Goal: Task Accomplishment & Management: Manage account settings

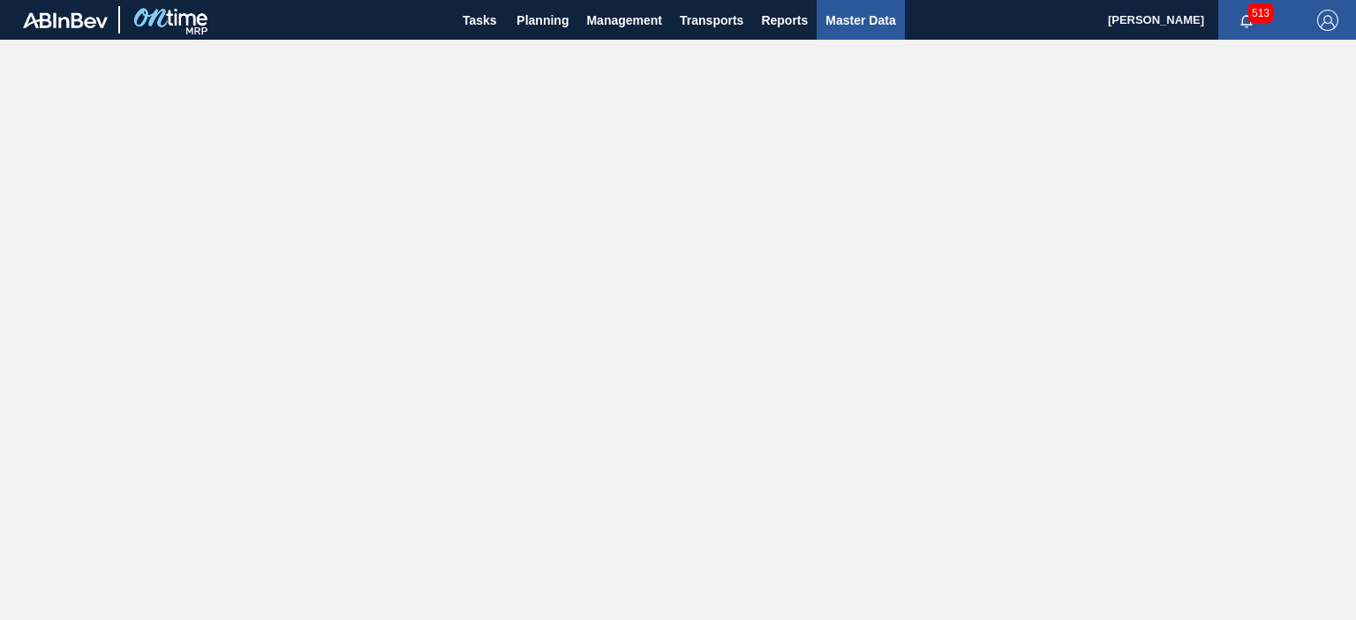
click at [876, 17] on span "Master Data" at bounding box center [860, 20] width 70 height 21
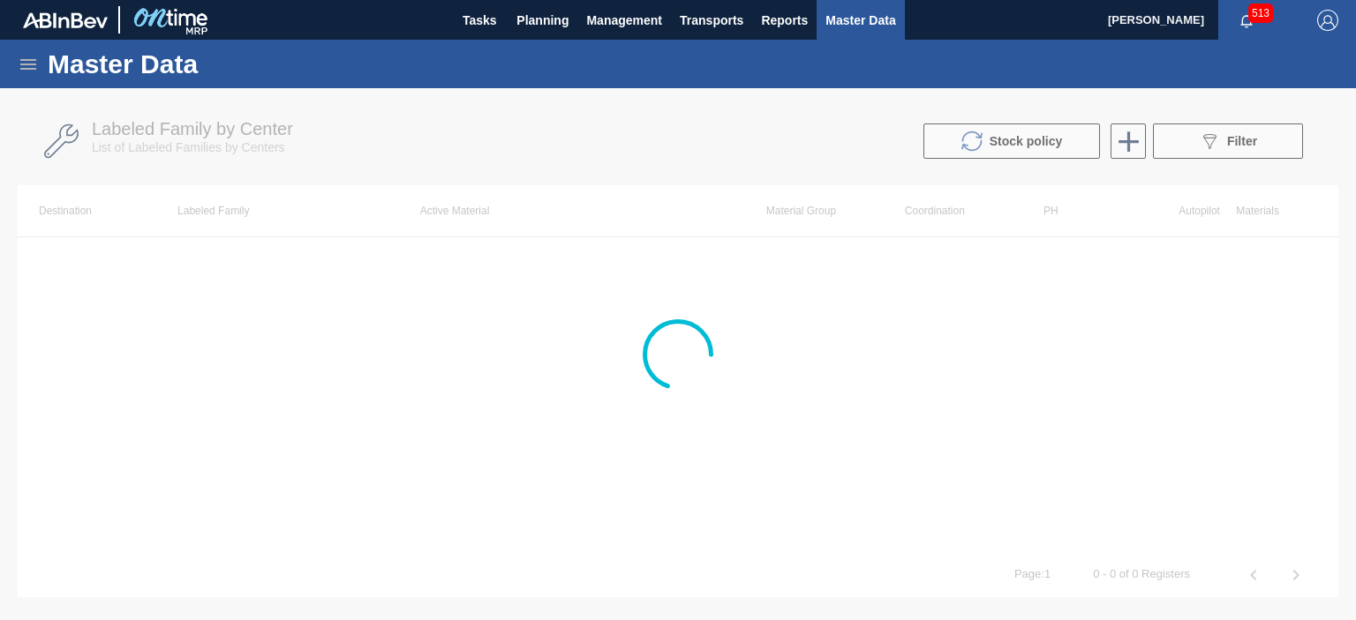
click at [28, 66] on icon at bounding box center [28, 64] width 21 height 21
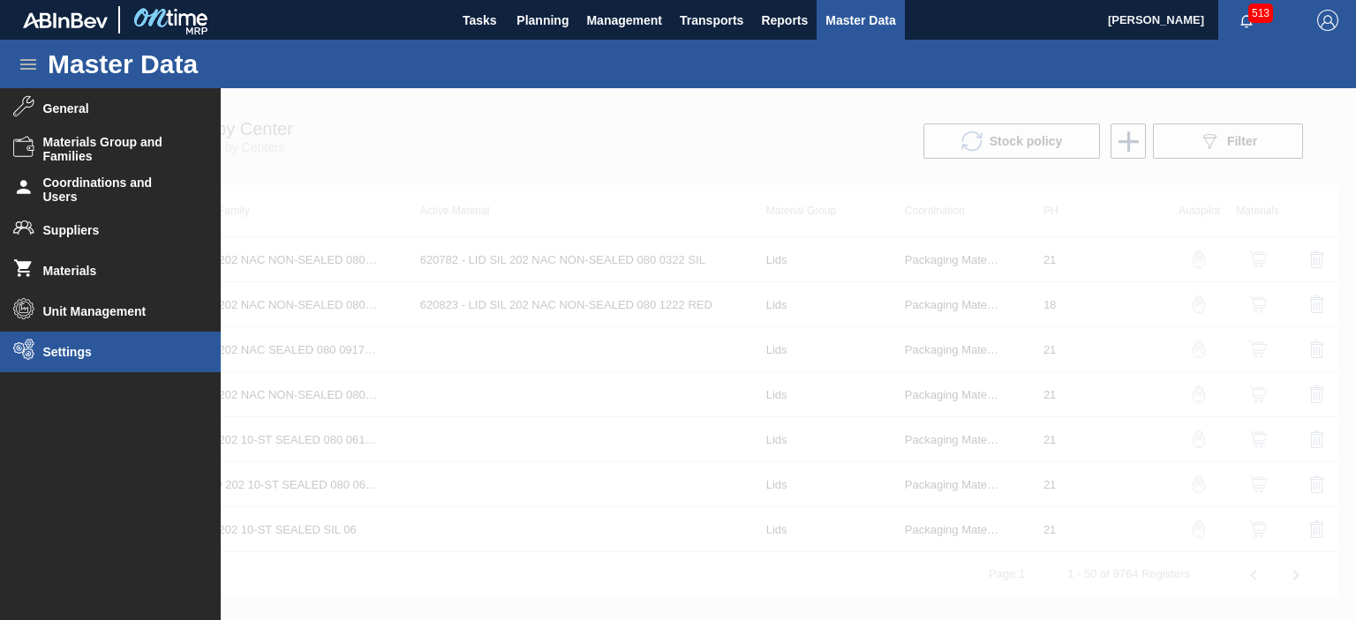
click at [60, 342] on li "Settings" at bounding box center [110, 352] width 221 height 41
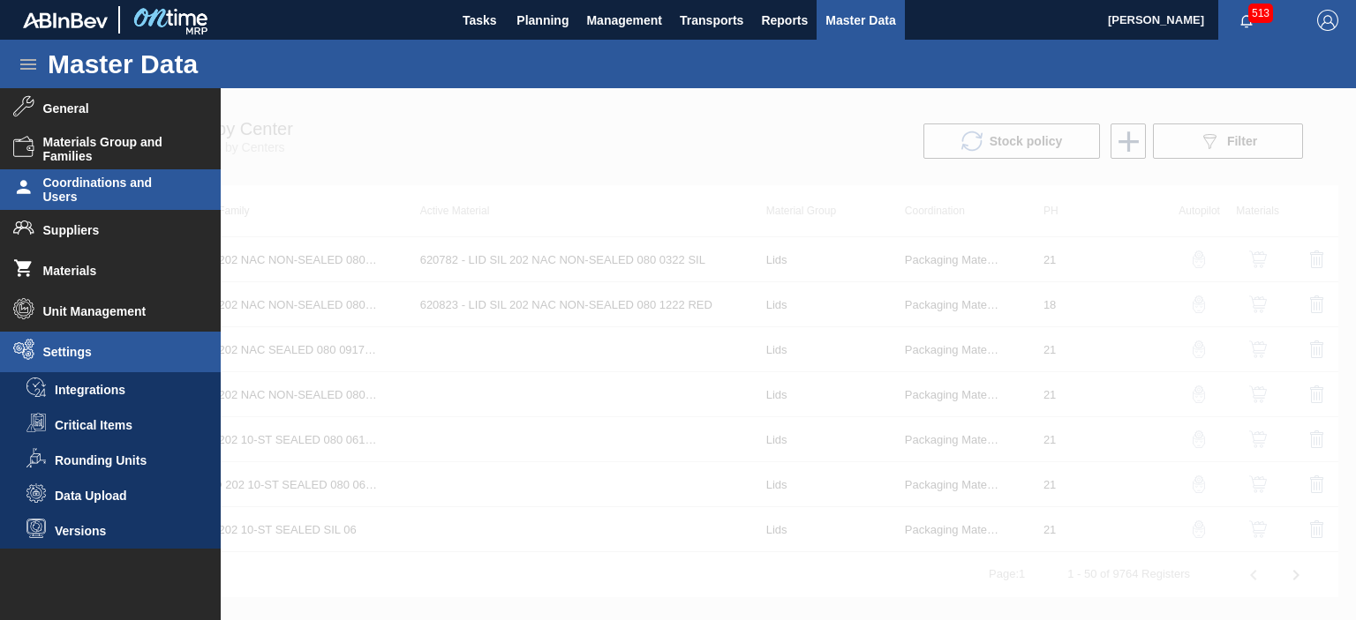
click at [69, 190] on span "Coordinations and Users" at bounding box center [116, 190] width 146 height 28
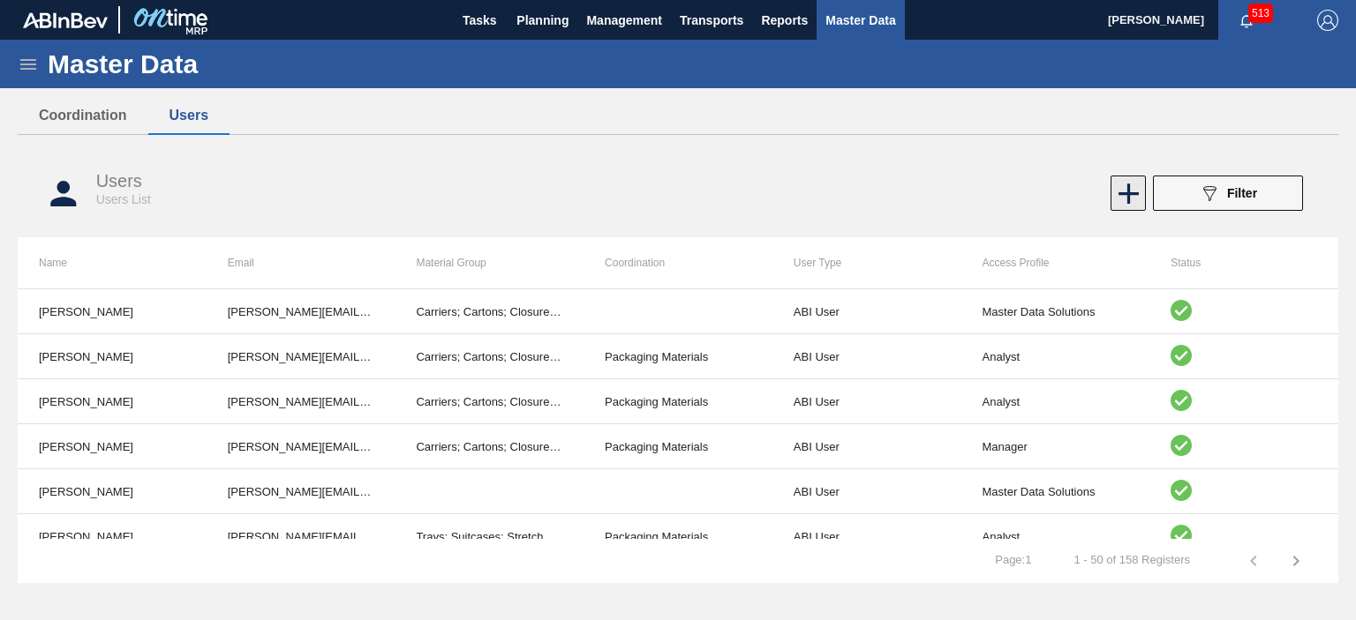
click at [1124, 191] on icon at bounding box center [1128, 194] width 34 height 34
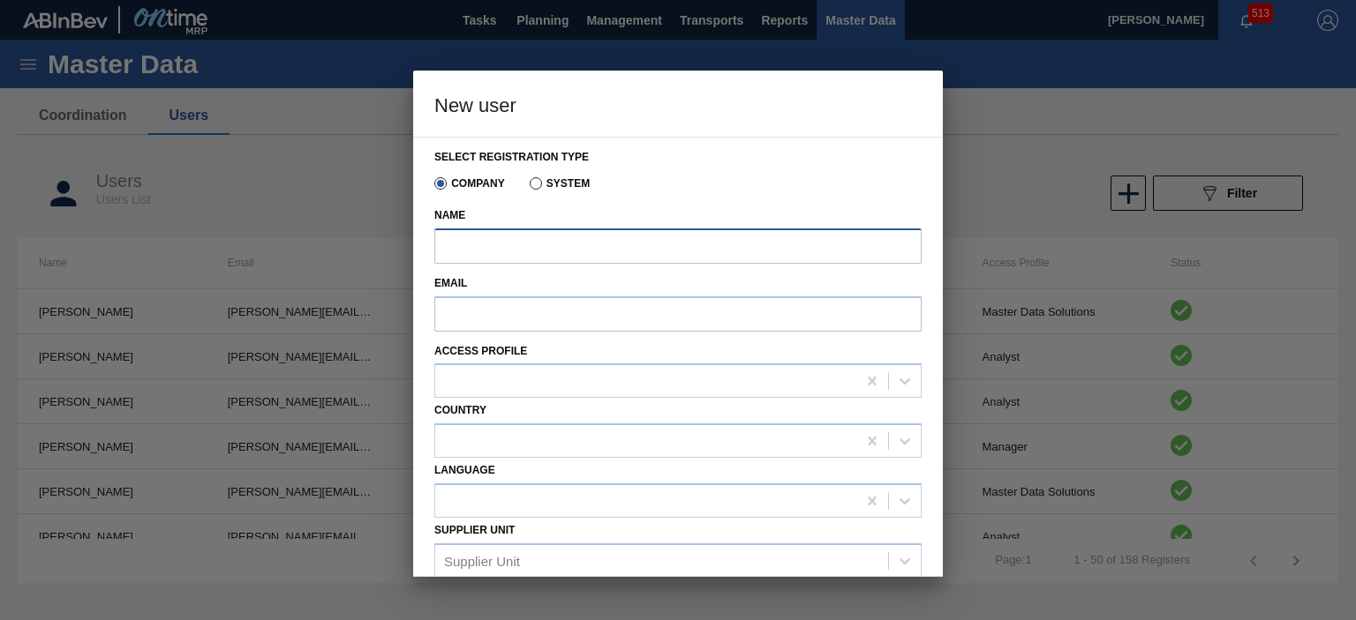
click at [493, 241] on input "Name" at bounding box center [677, 246] width 487 height 35
click at [574, 236] on input "Name" at bounding box center [677, 246] width 487 height 35
paste input "[PERSON_NAME]"
click at [446, 243] on input "[PERSON_NAME]" at bounding box center [677, 246] width 487 height 35
drag, startPoint x: 530, startPoint y: 249, endPoint x: 492, endPoint y: 246, distance: 37.2
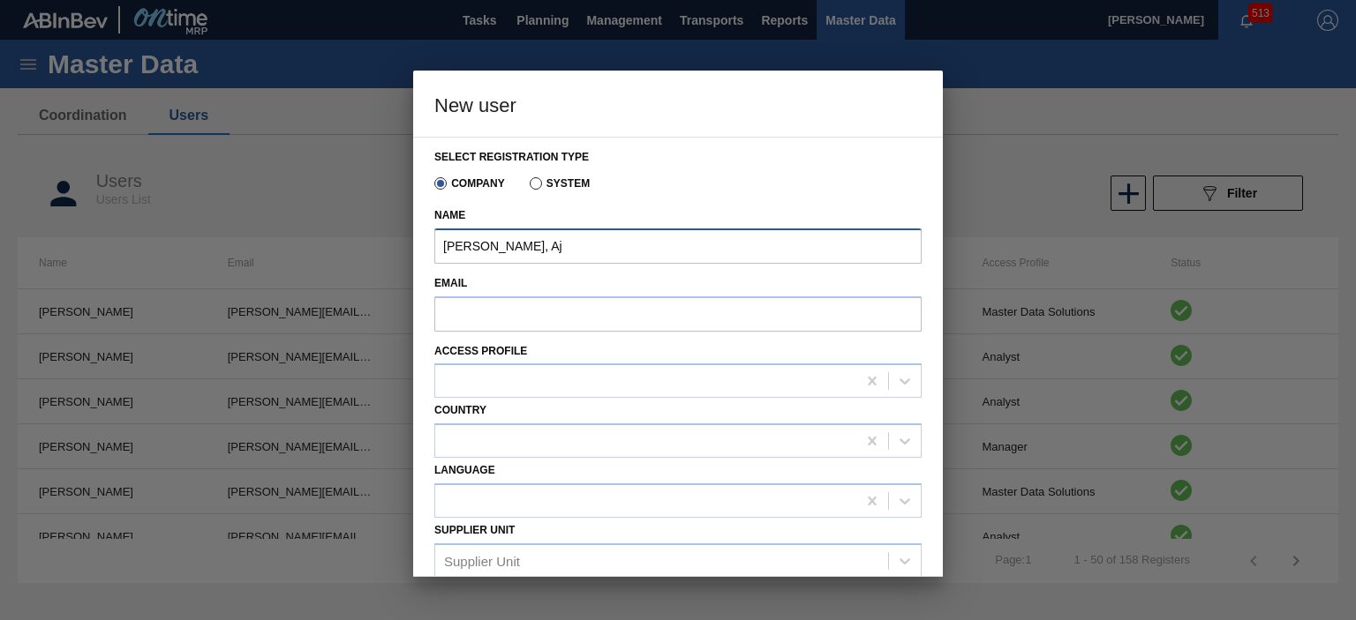
click at [492, 246] on input "[PERSON_NAME], Aj" at bounding box center [677, 246] width 487 height 35
type input "[PERSON_NAME]"
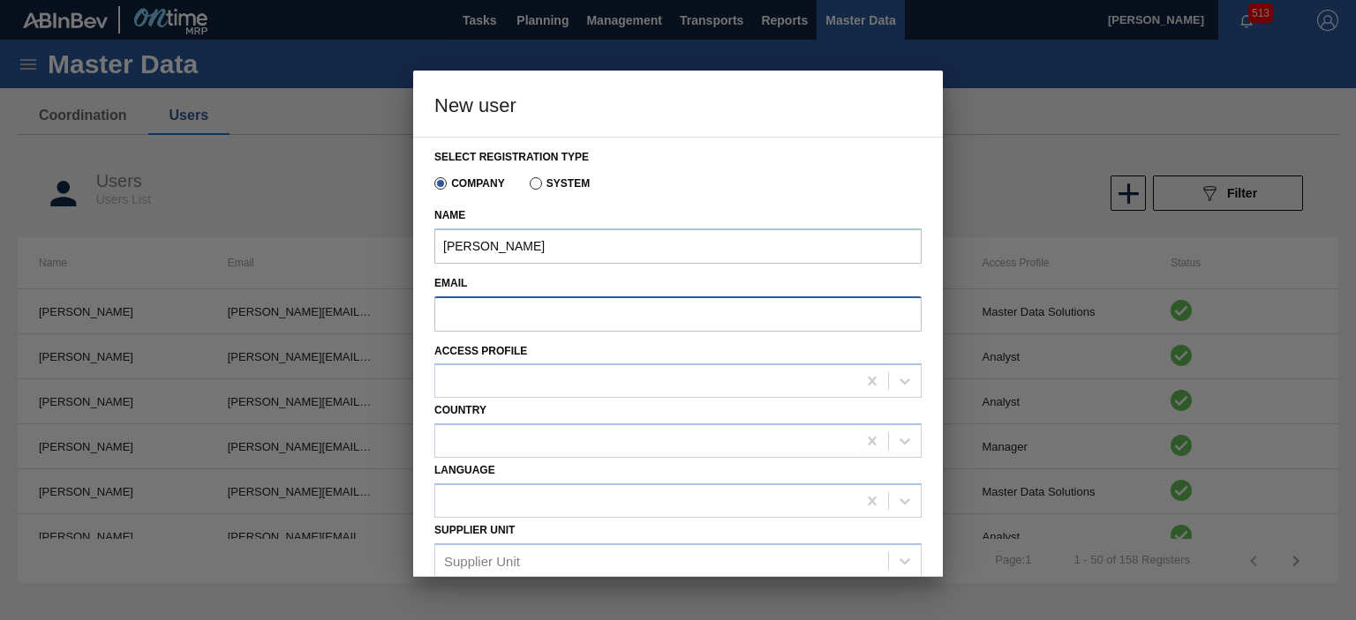
drag, startPoint x: 479, startPoint y: 325, endPoint x: 478, endPoint y: 316, distance: 8.9
click at [479, 325] on input "Email" at bounding box center [677, 314] width 487 height 35
click at [498, 315] on input "Email" at bounding box center [677, 314] width 487 height 35
paste input "[EMAIL_ADDRESS][PERSON_NAME][DOMAIN_NAME][PERSON_NAME]"
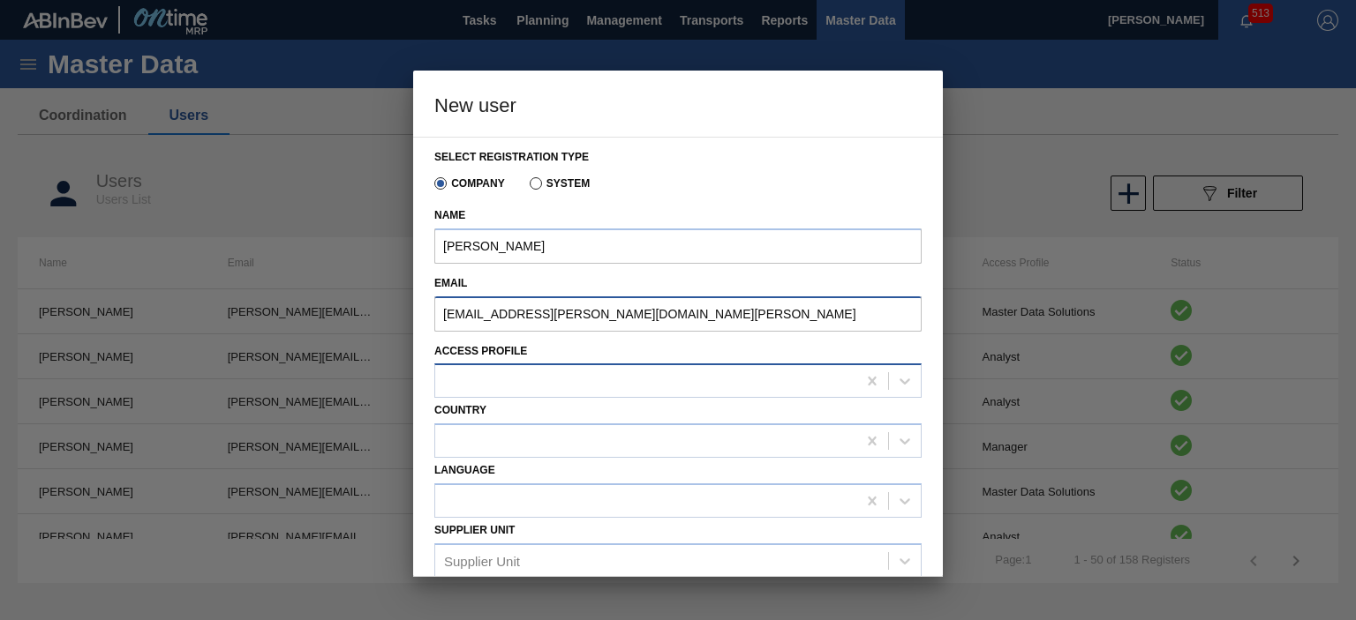
type input "[EMAIL_ADDRESS][PERSON_NAME][DOMAIN_NAME][PERSON_NAME]"
click at [465, 370] on div at bounding box center [645, 382] width 421 height 26
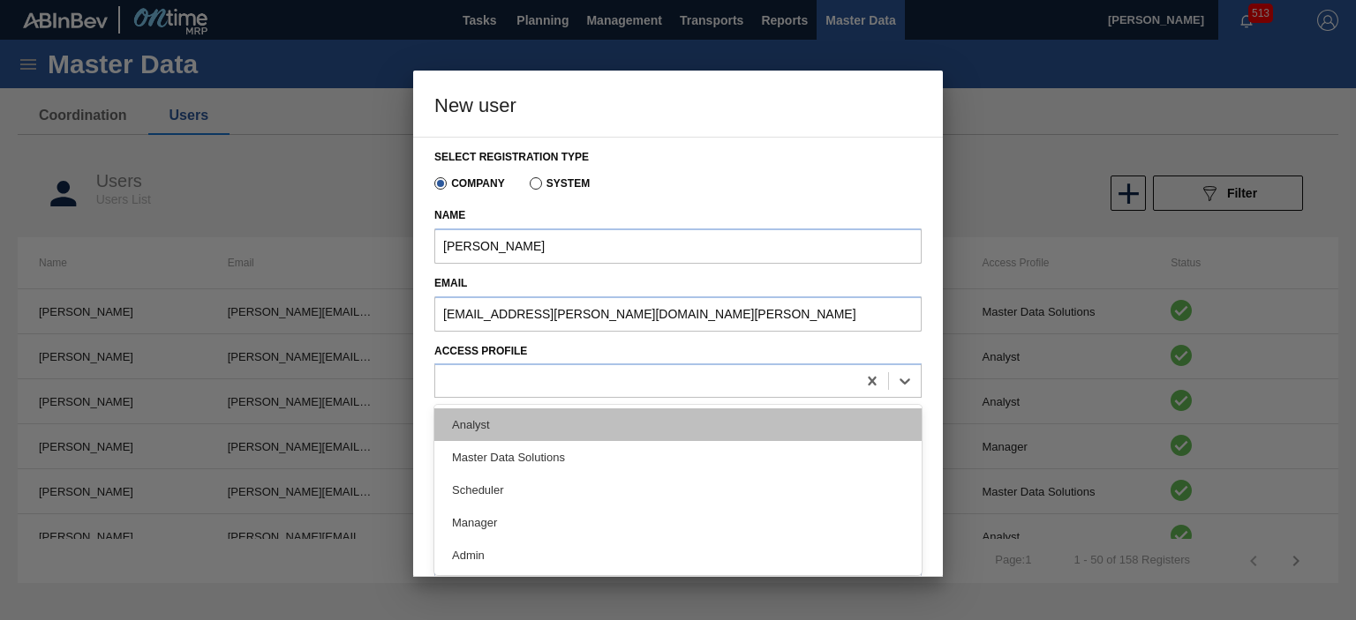
click at [489, 428] on div "Analyst" at bounding box center [677, 425] width 487 height 33
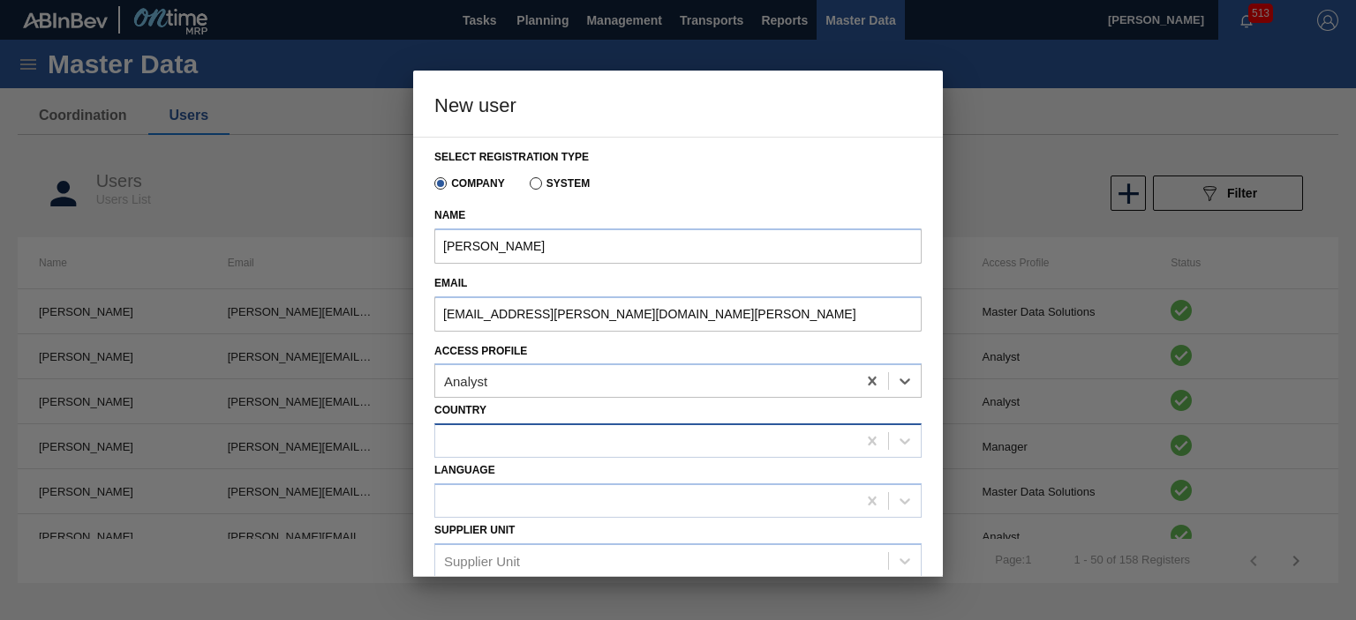
scroll to position [88, 0]
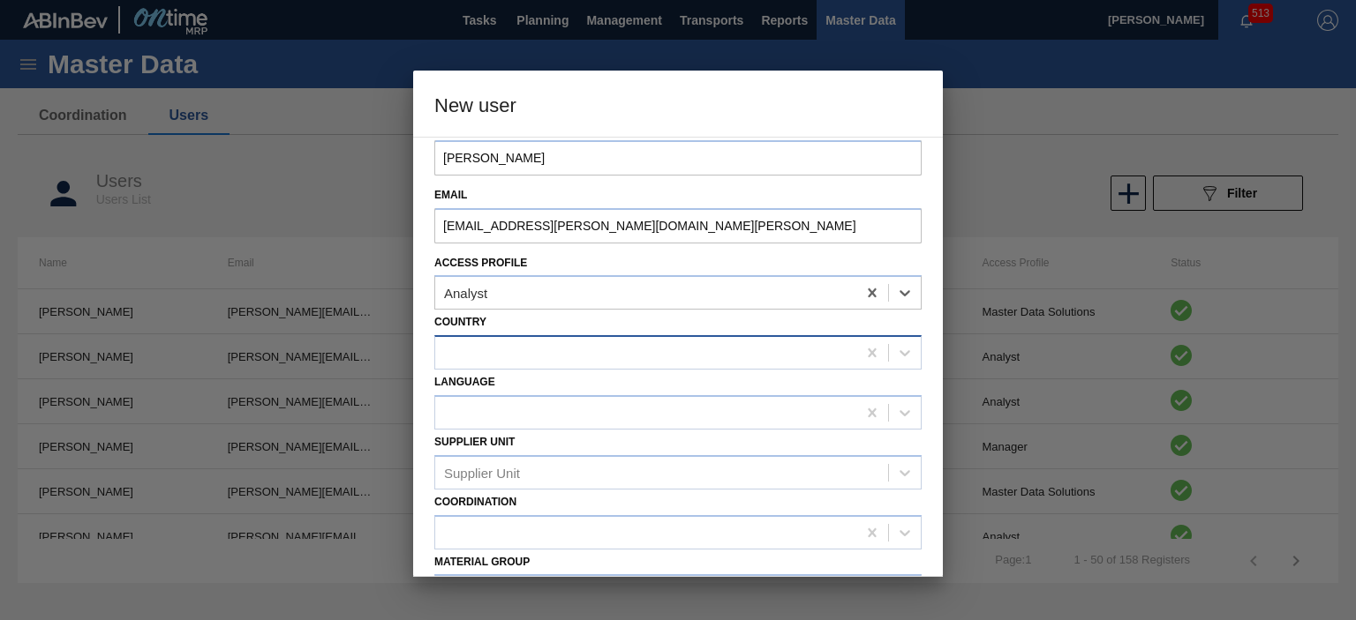
click at [486, 342] on div at bounding box center [645, 354] width 421 height 26
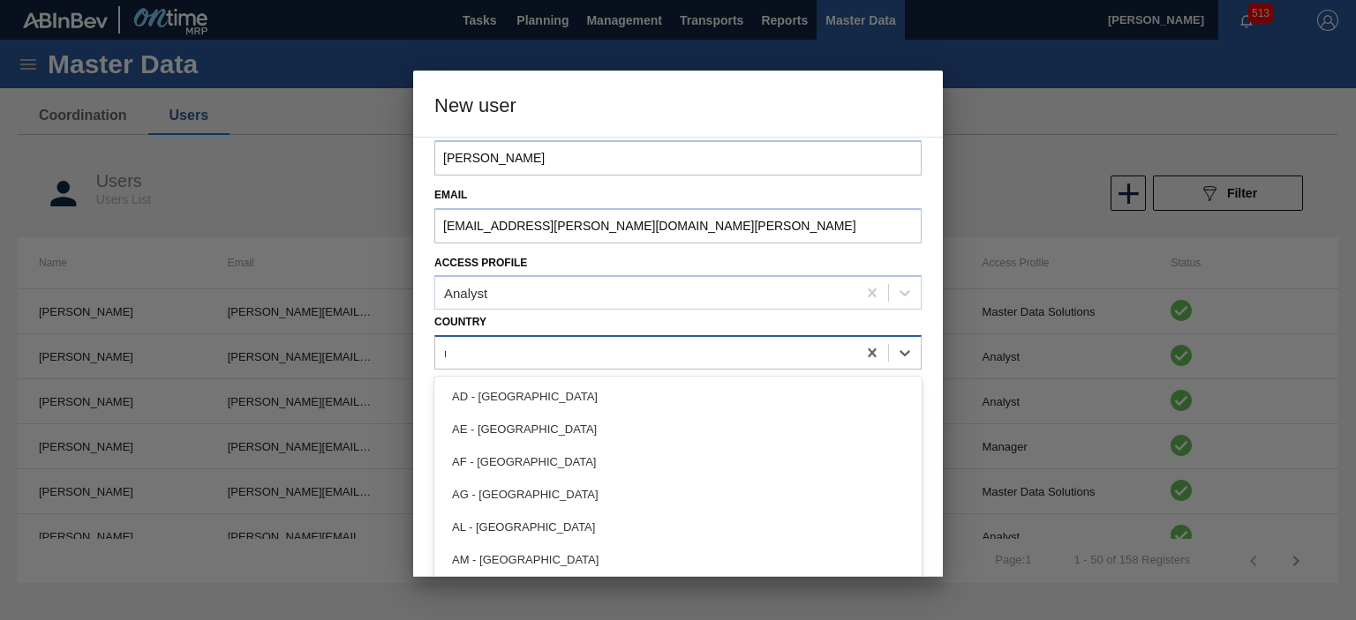
type input "us"
click at [494, 555] on div "US - [GEOGRAPHIC_DATA]" at bounding box center [677, 560] width 487 height 33
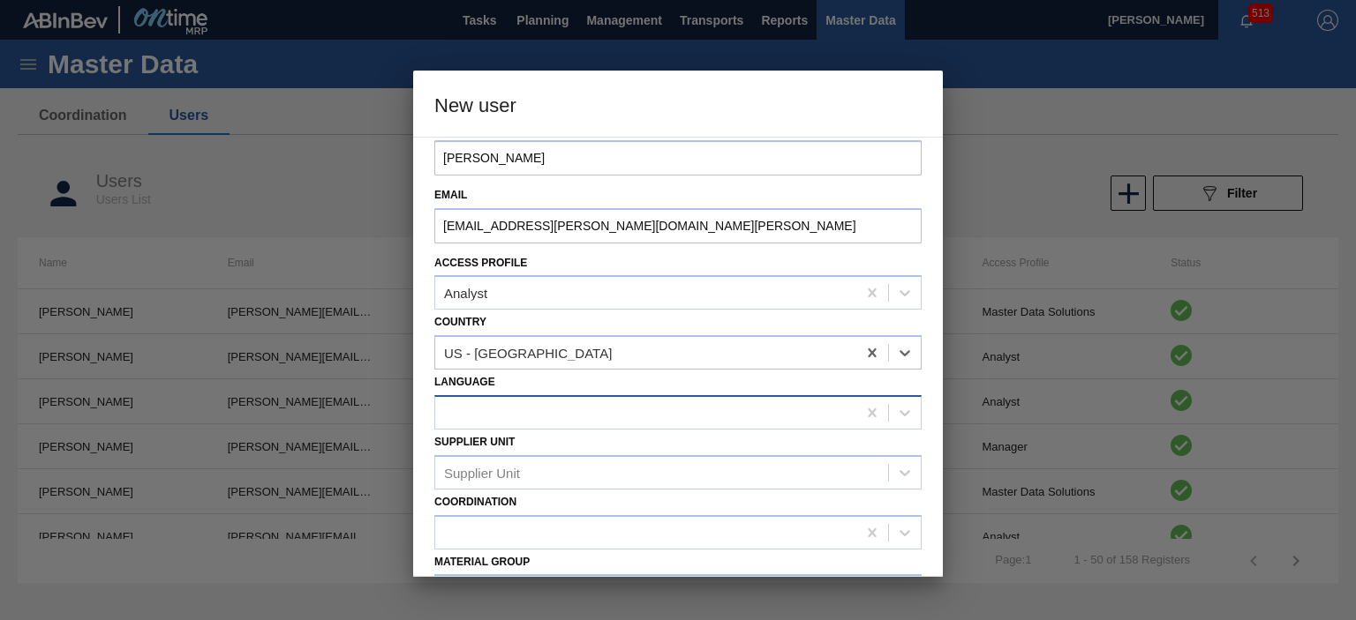
click at [494, 414] on div at bounding box center [645, 413] width 421 height 26
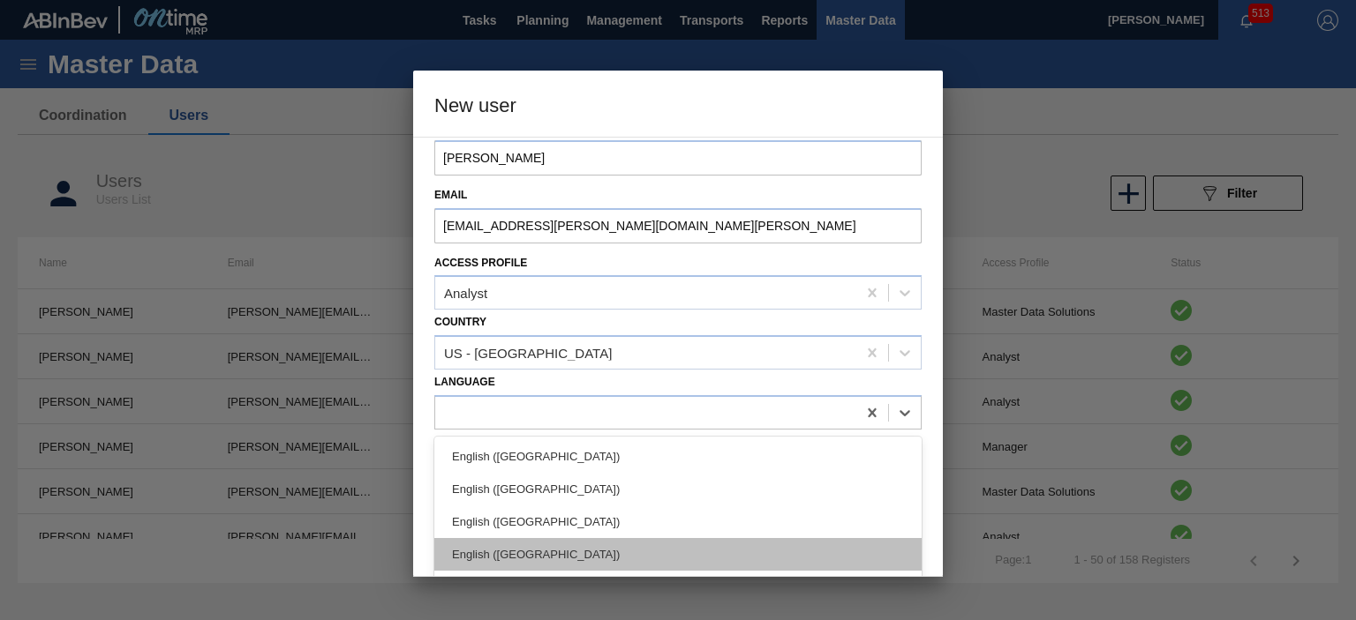
click at [510, 545] on div "English ([GEOGRAPHIC_DATA])" at bounding box center [677, 554] width 487 height 33
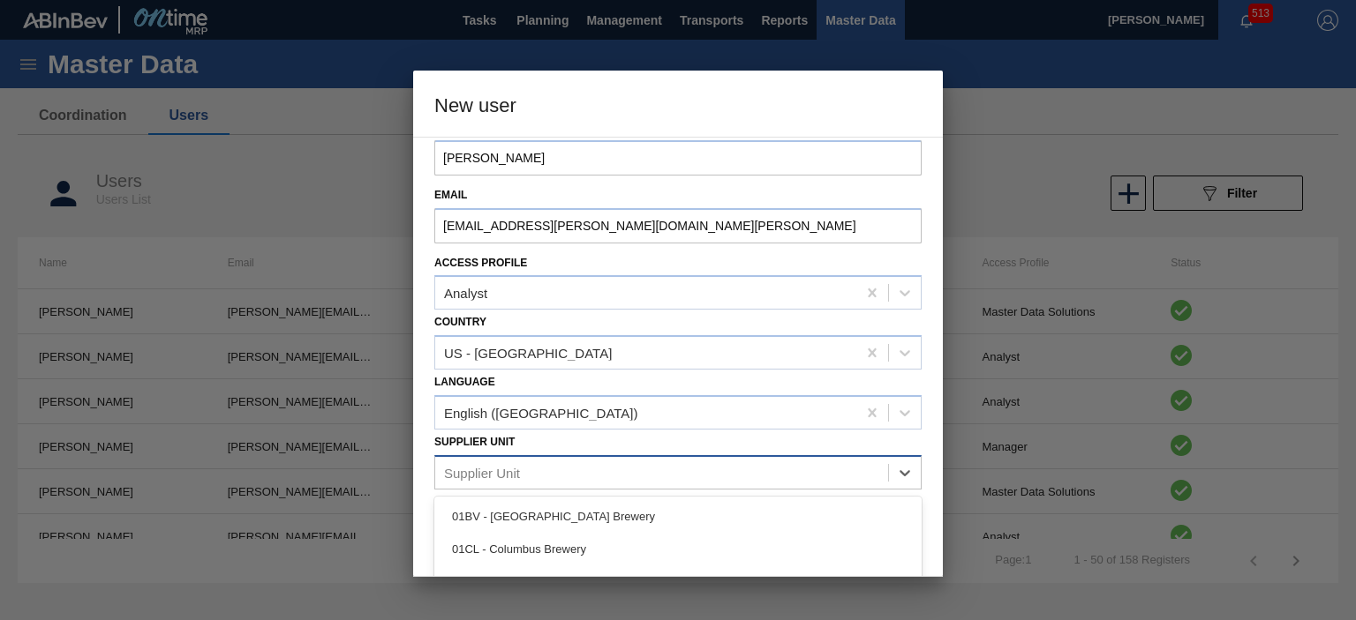
click at [517, 472] on div "Supplier Unit" at bounding box center [482, 472] width 76 height 15
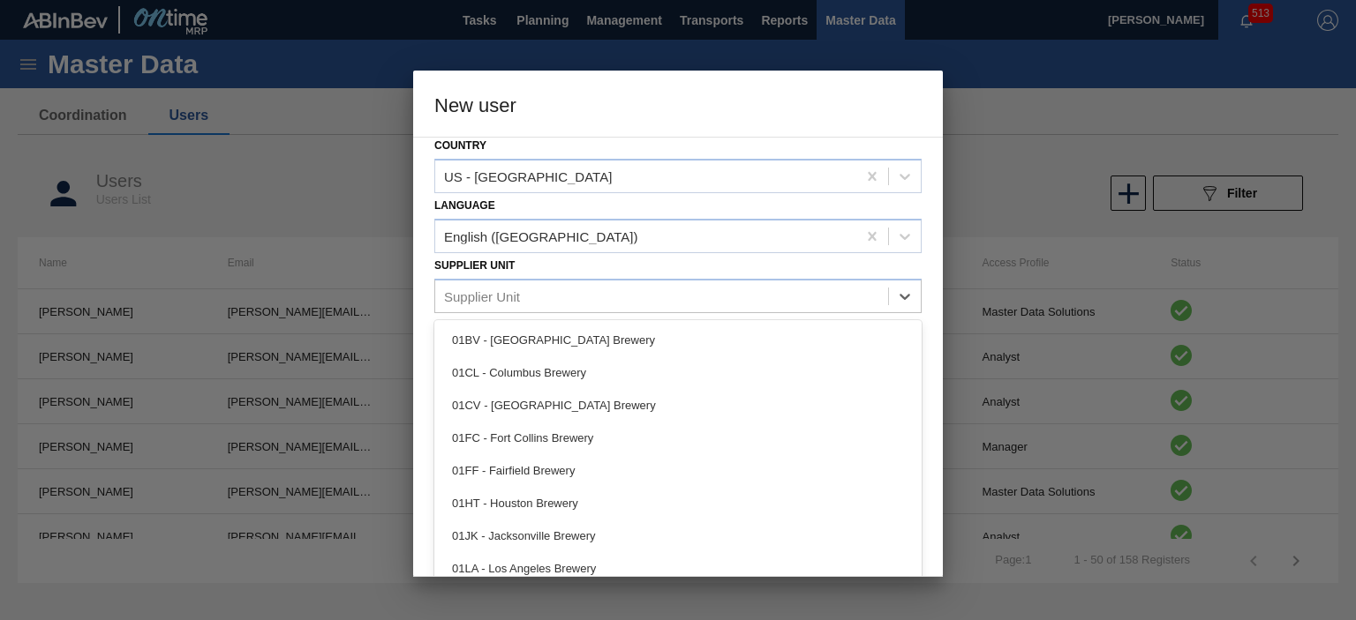
scroll to position [237, 0]
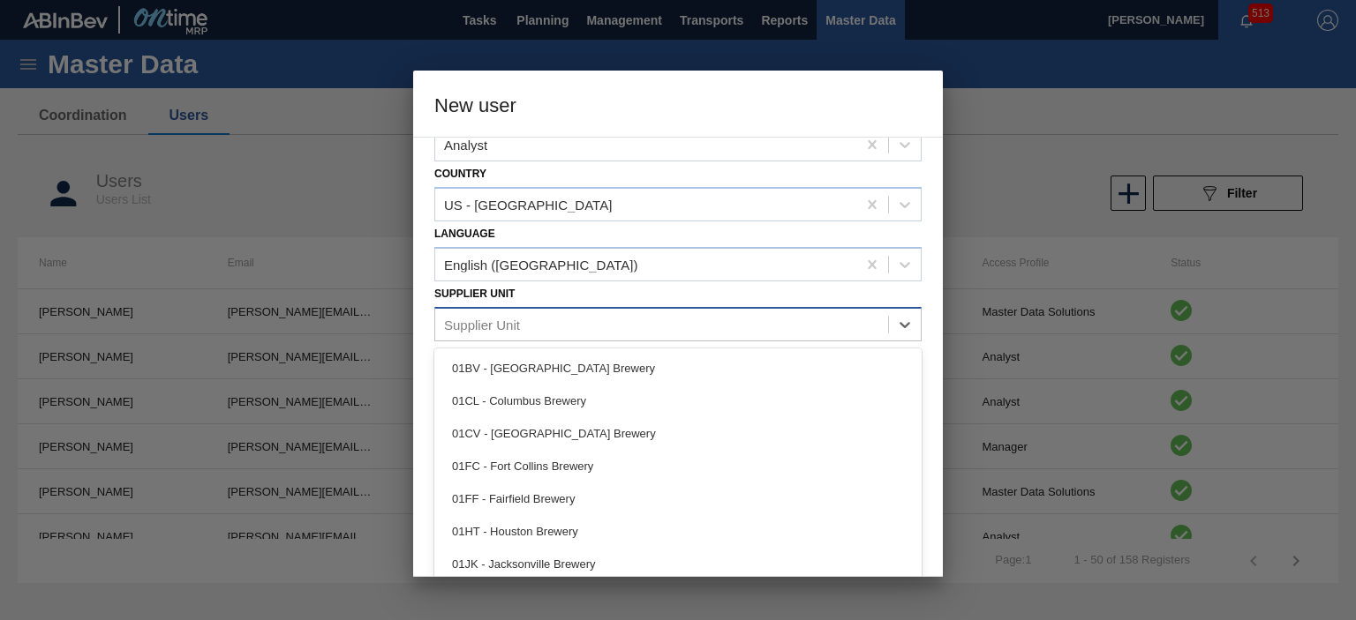
click at [537, 320] on div "option 01BV - Baldwinsville Brewery focused, 1 of 12. 12 results available. Use…" at bounding box center [677, 324] width 487 height 34
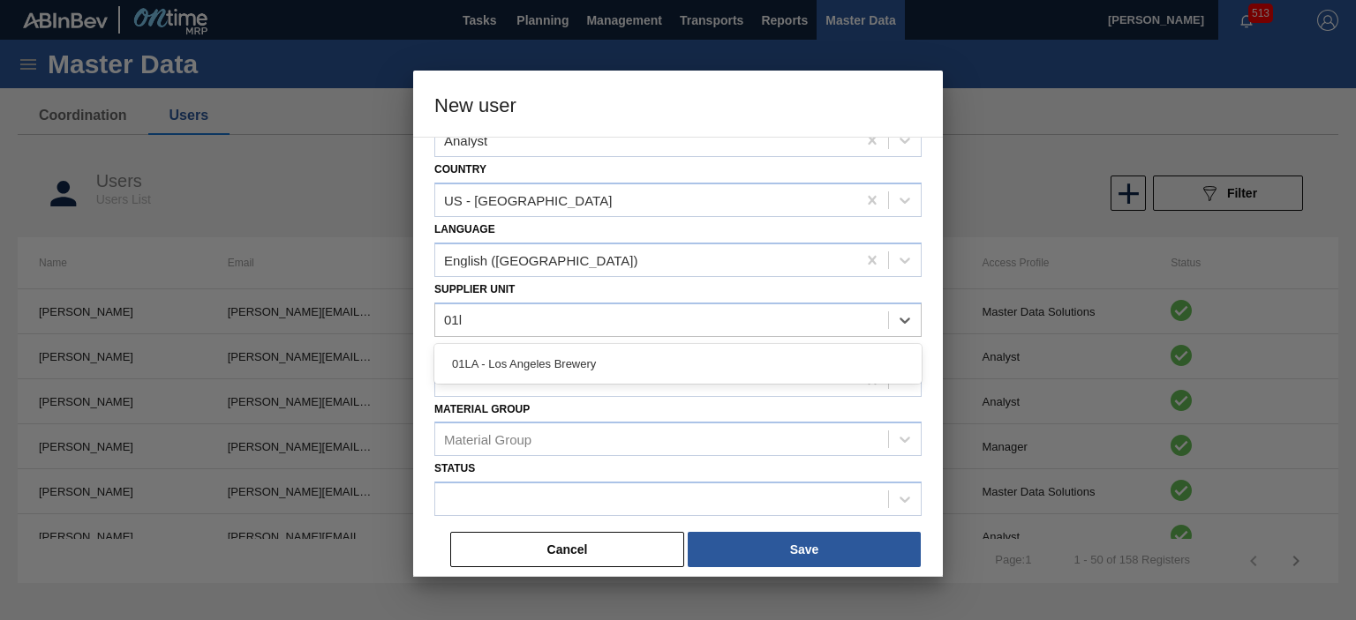
type Unit "01la"
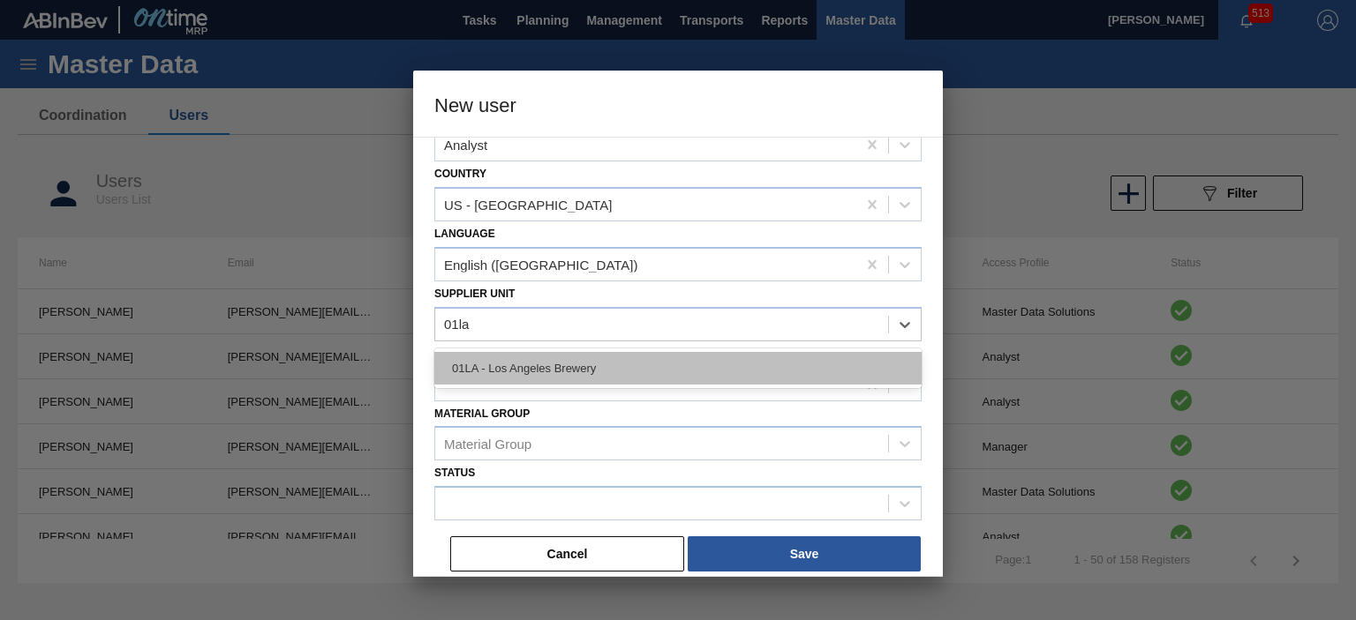
click at [519, 367] on div "01LA - Los Angeles Brewery" at bounding box center [677, 368] width 487 height 33
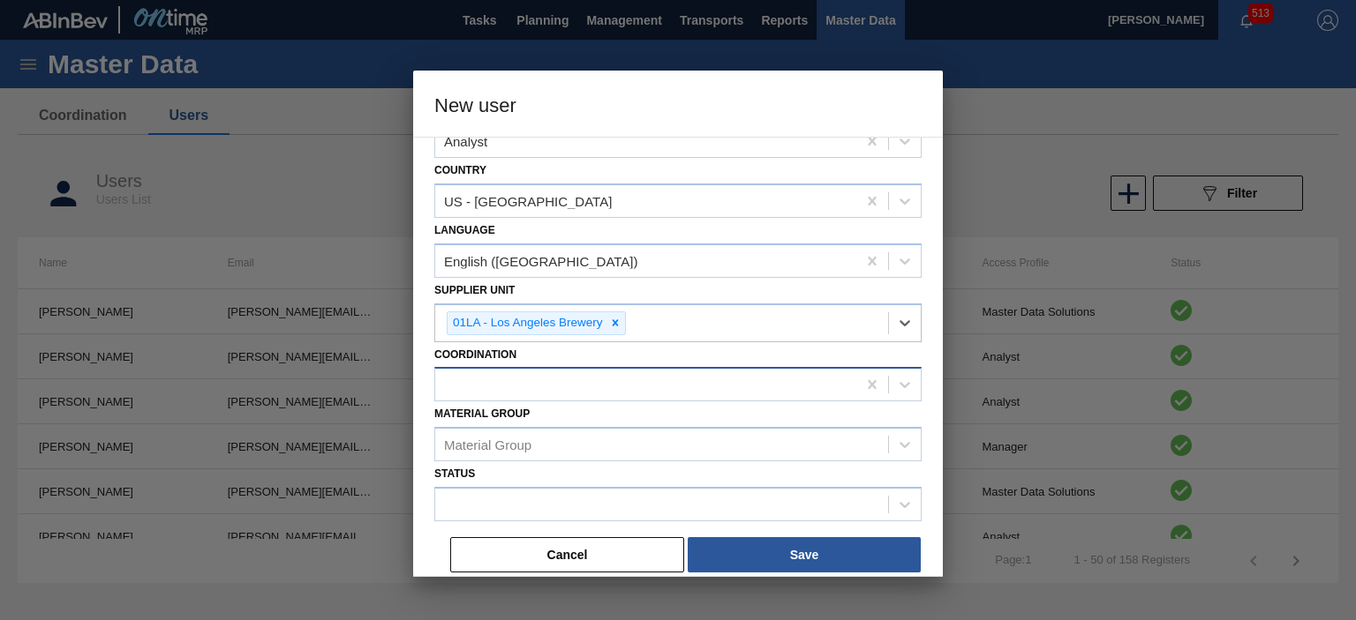
click at [514, 383] on div at bounding box center [645, 385] width 421 height 26
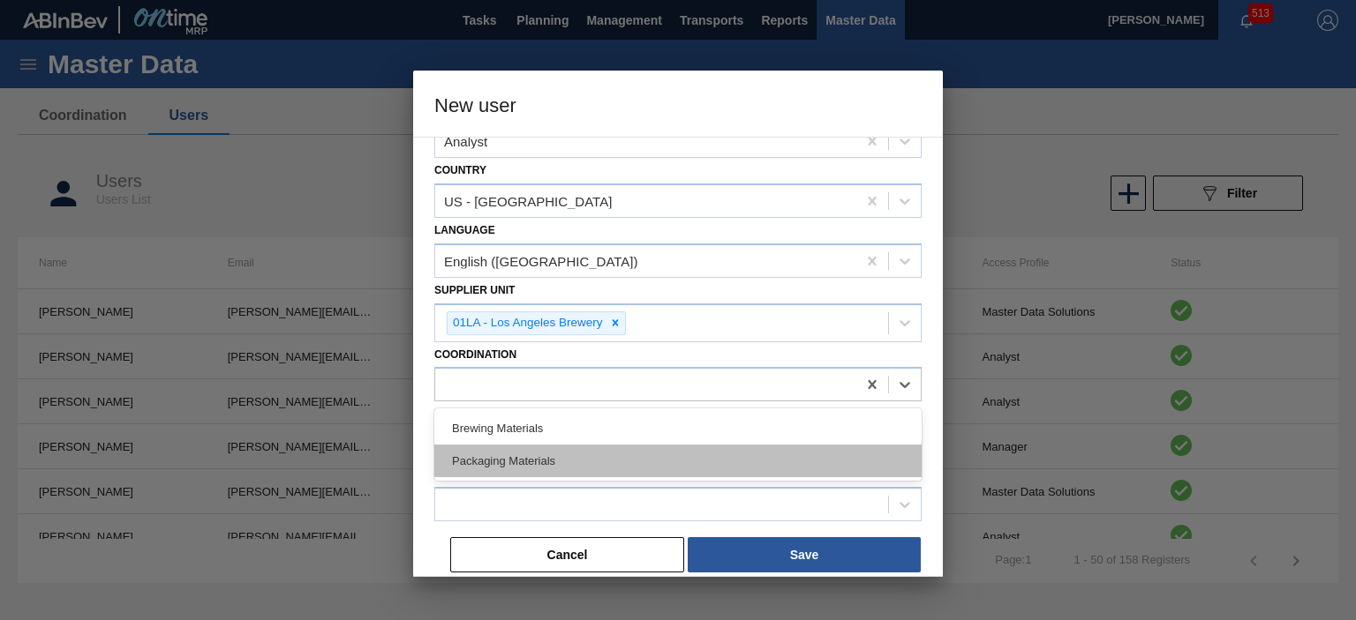
click at [496, 454] on div "Packaging Materials" at bounding box center [677, 461] width 487 height 33
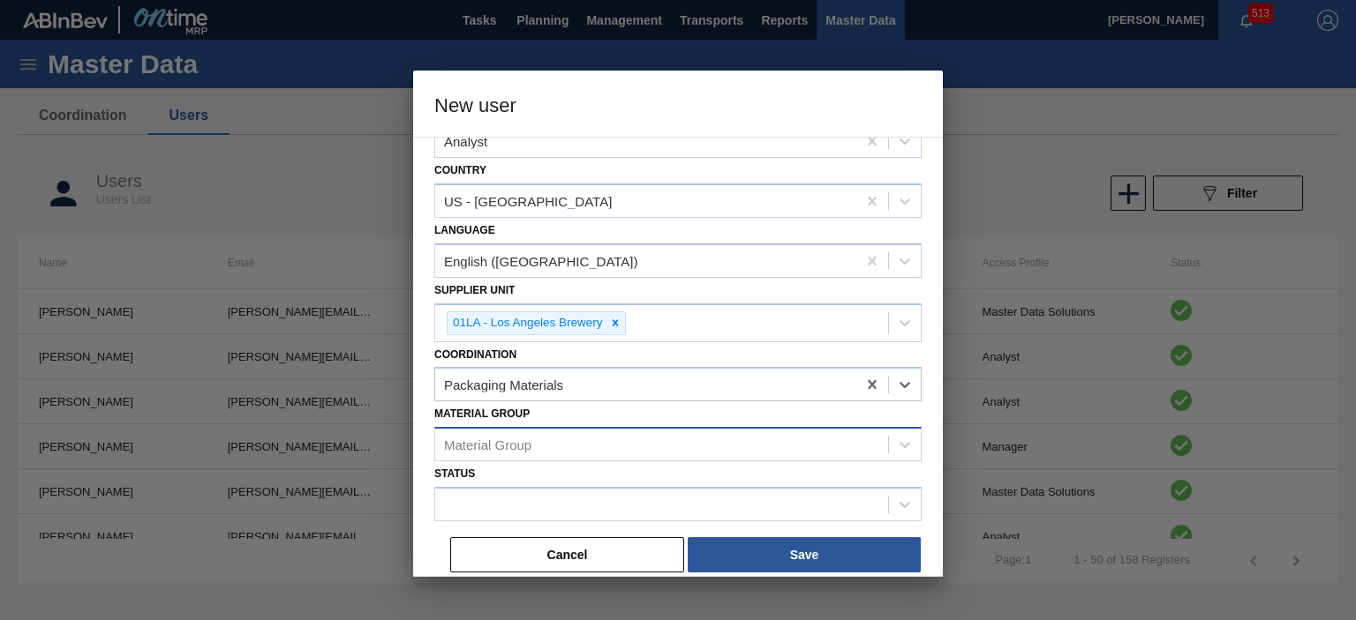
click at [500, 445] on div "Material Group" at bounding box center [487, 445] width 87 height 15
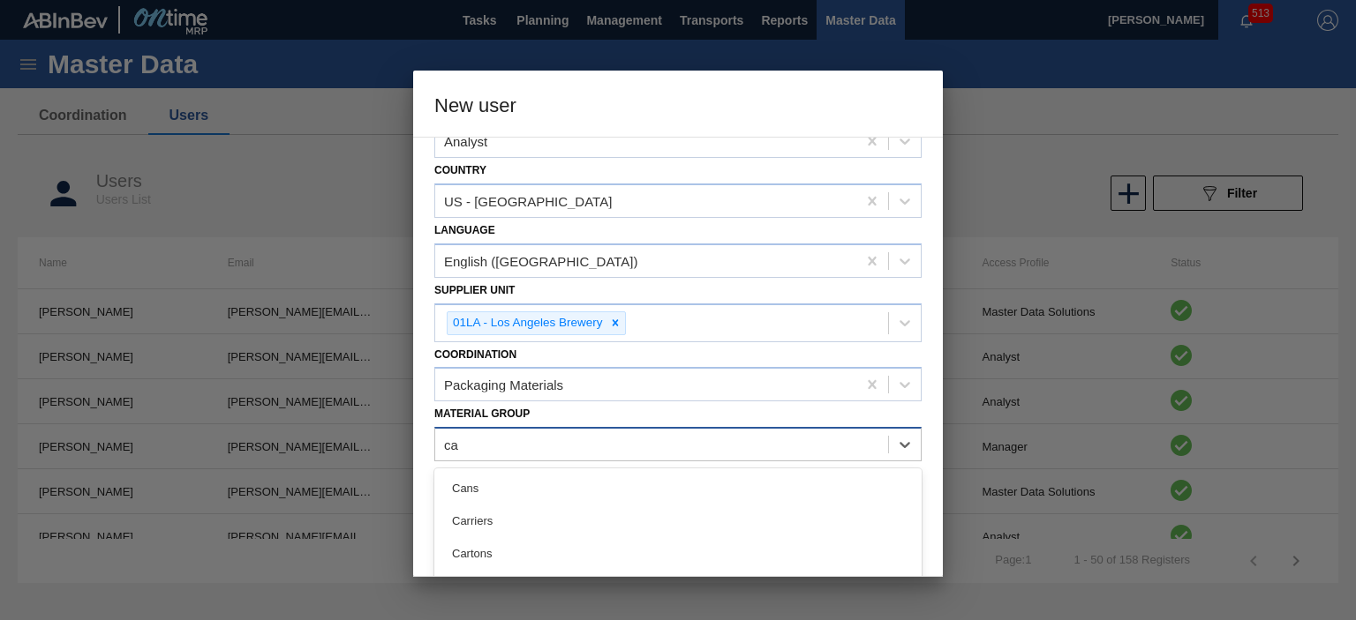
type Group "car"
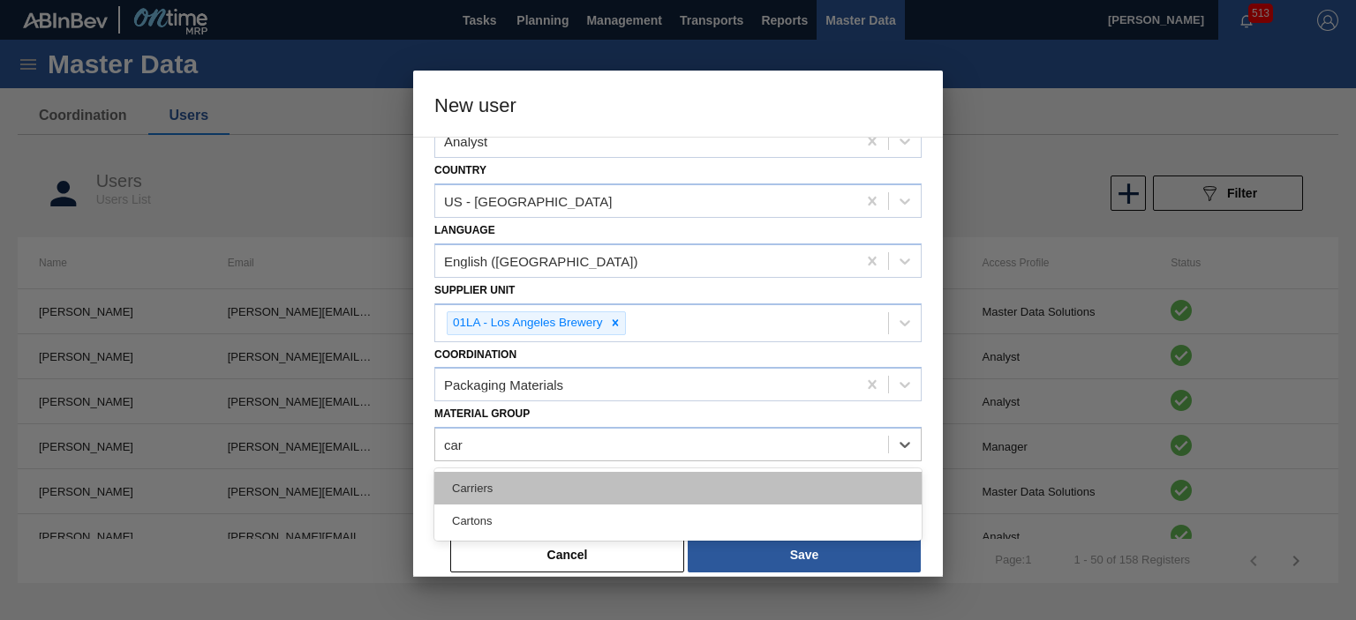
click at [498, 493] on div "Carriers" at bounding box center [677, 488] width 487 height 33
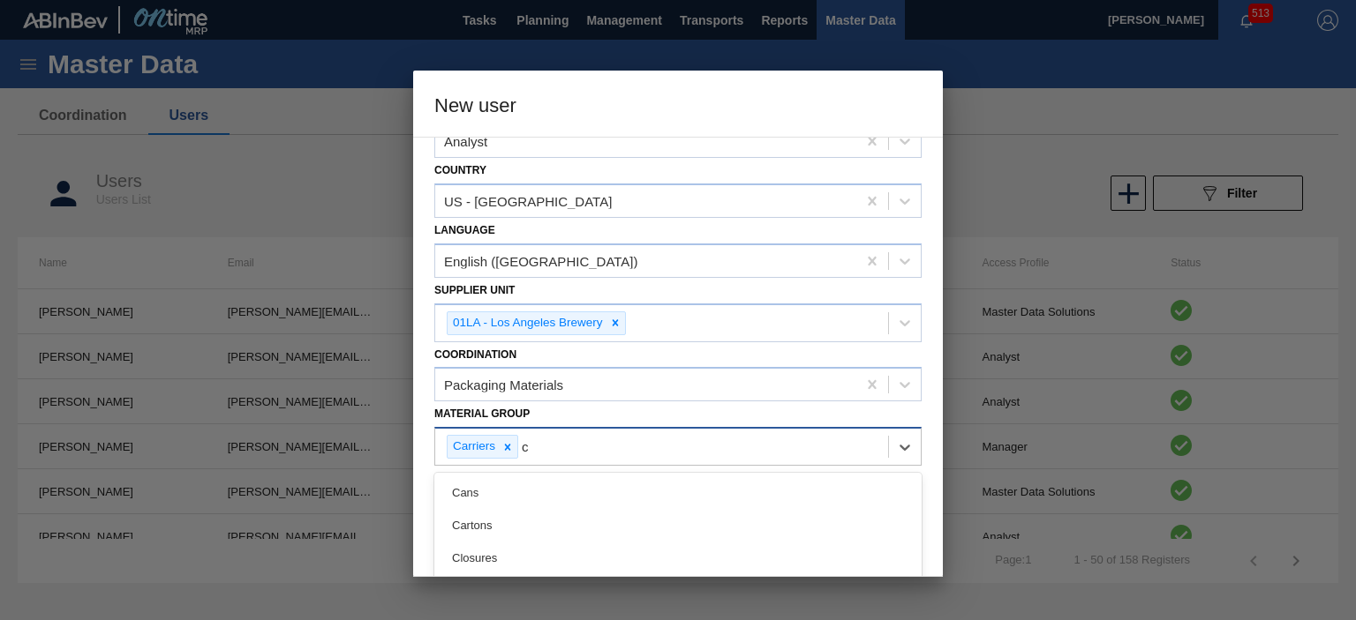
type Group "ca"
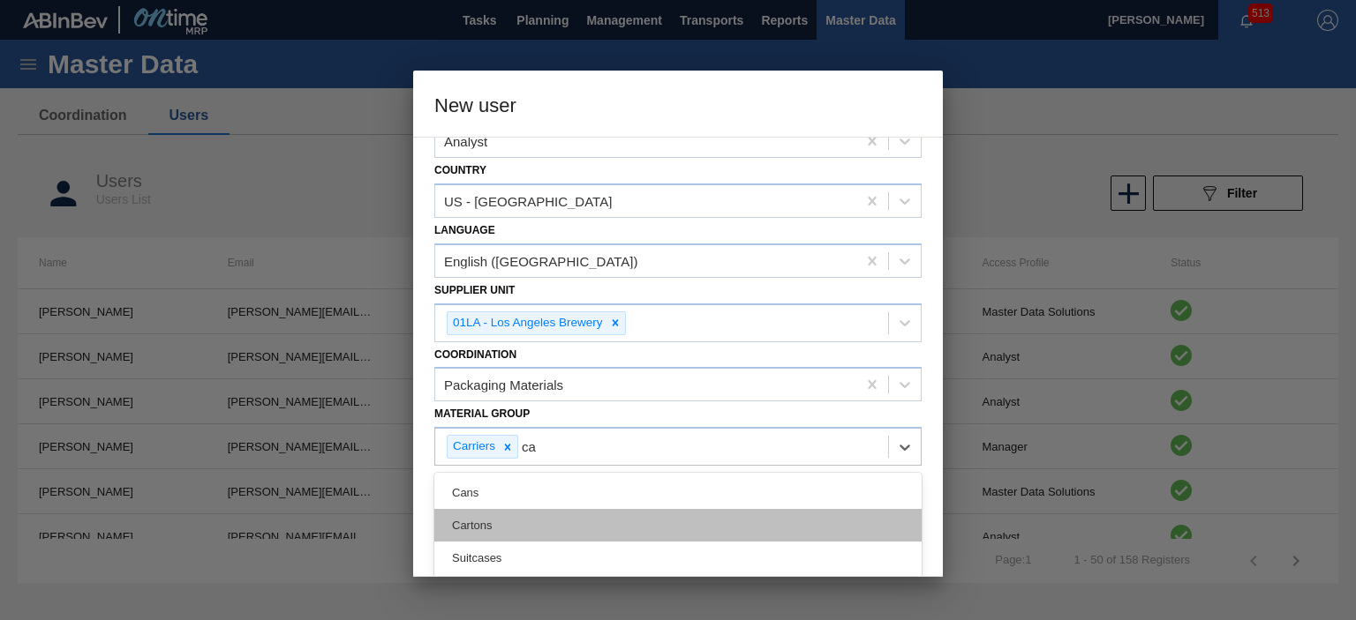
click at [495, 519] on div "Cartons" at bounding box center [677, 525] width 487 height 33
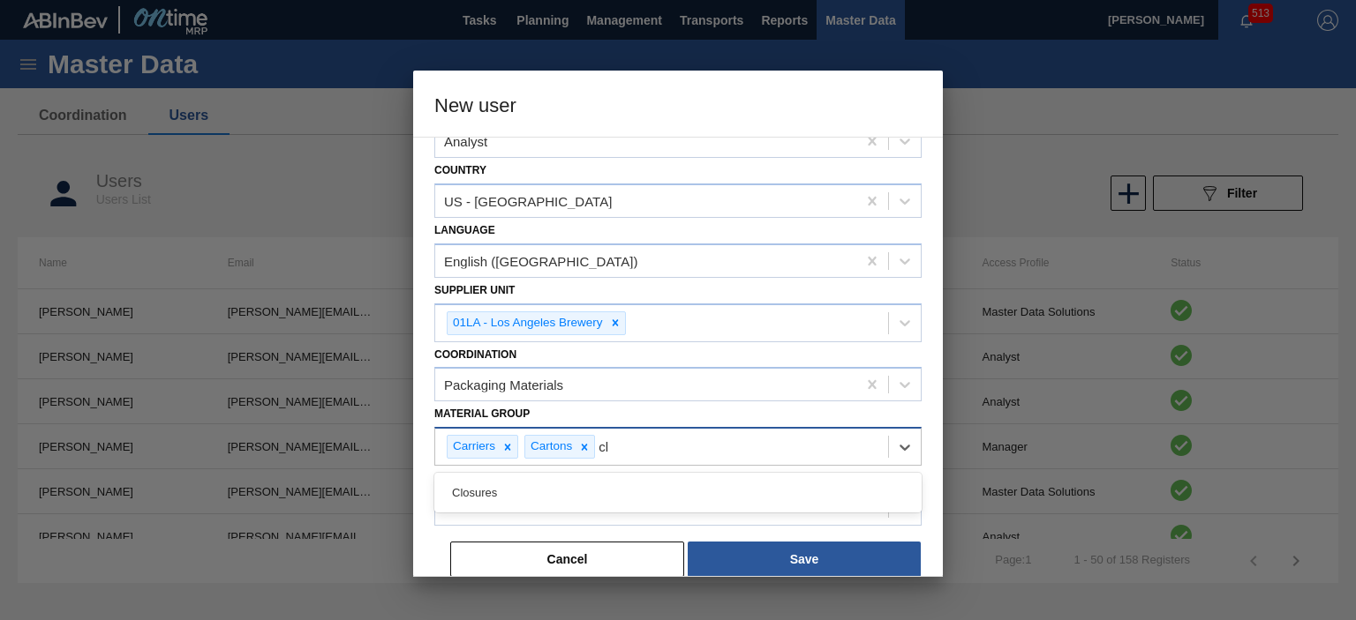
type Group "clo"
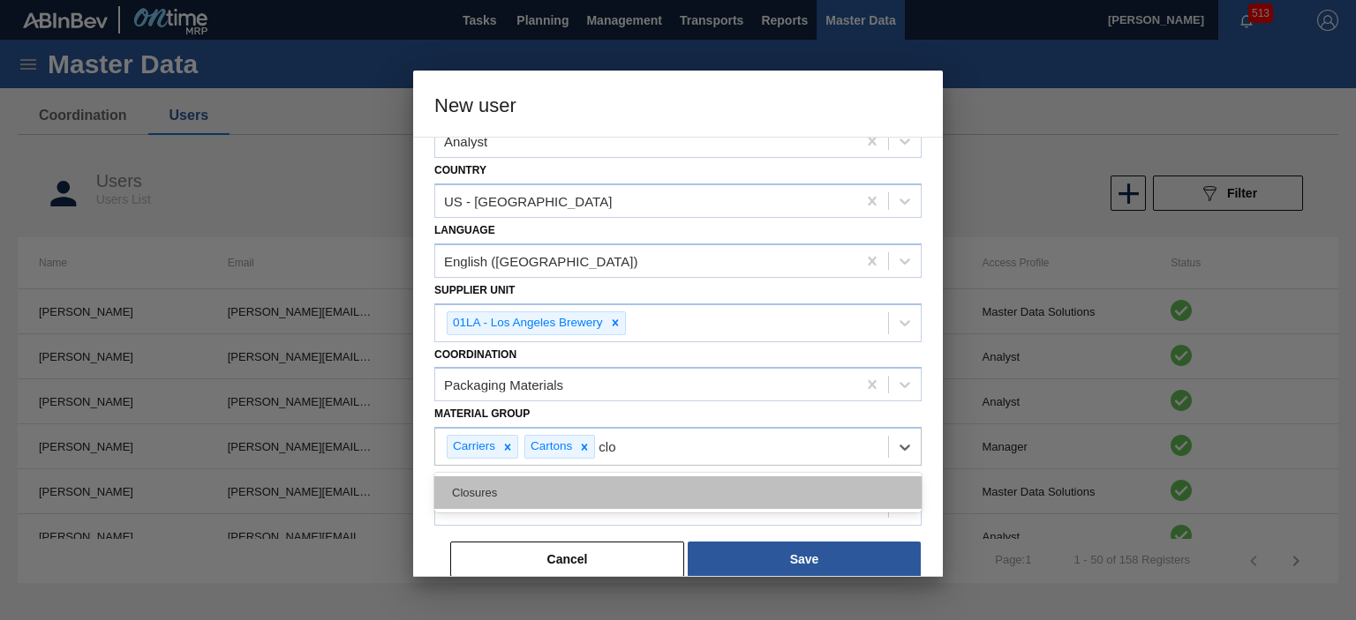
click at [609, 477] on div "Closures" at bounding box center [677, 493] width 487 height 33
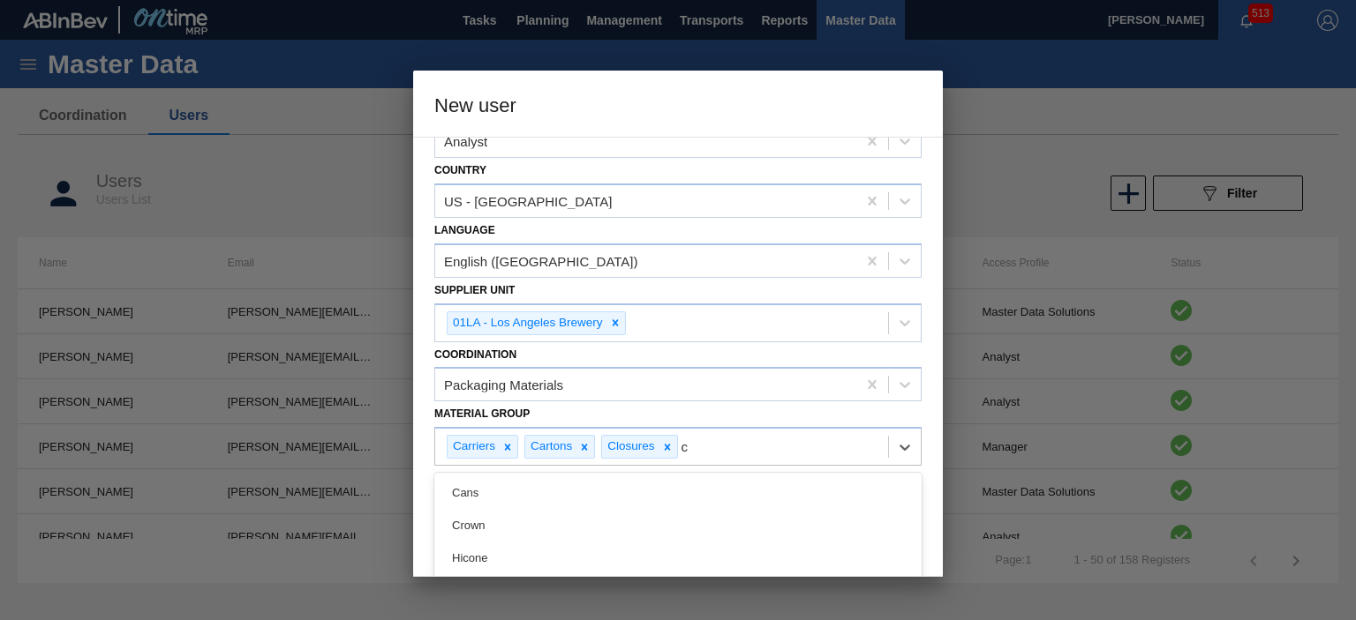
type Group "cr"
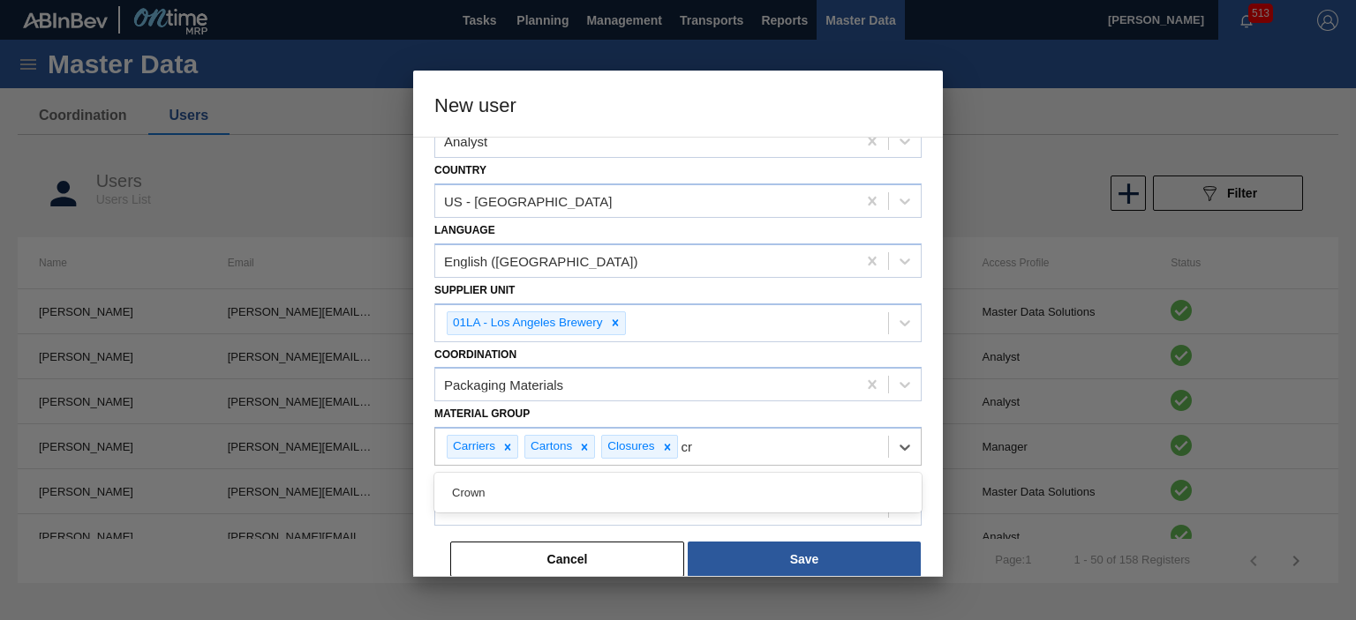
click at [608, 477] on div "Crown" at bounding box center [677, 493] width 487 height 33
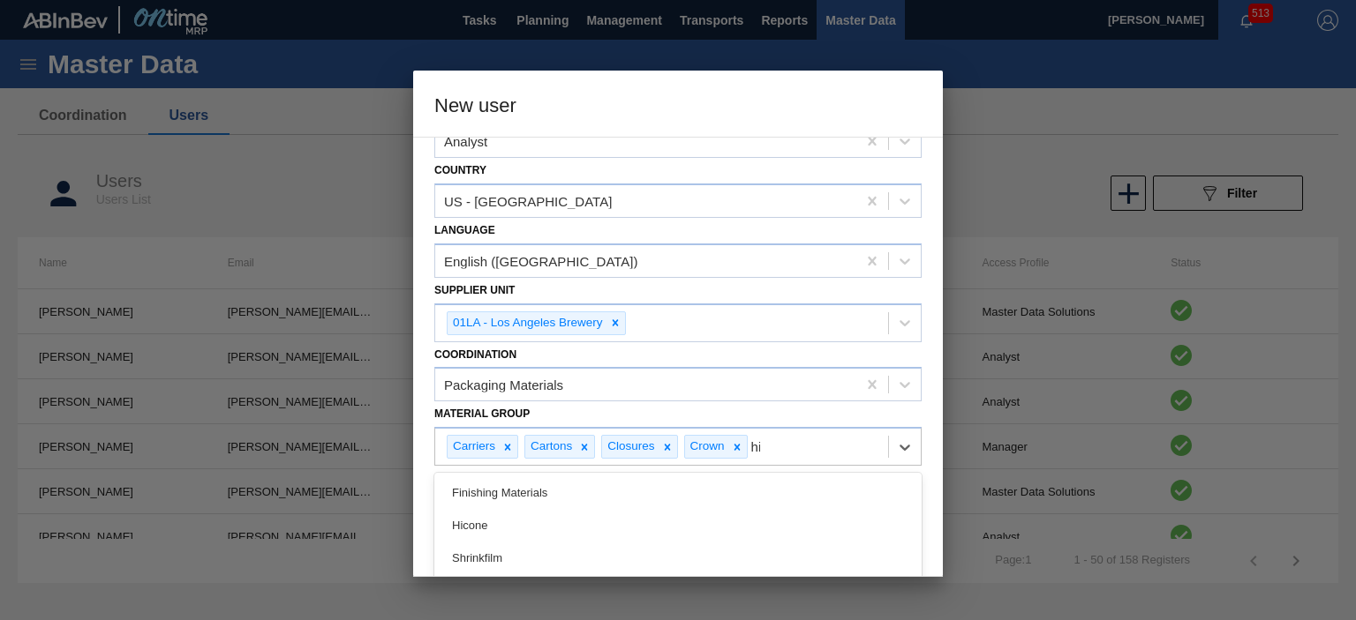
type Group "hic"
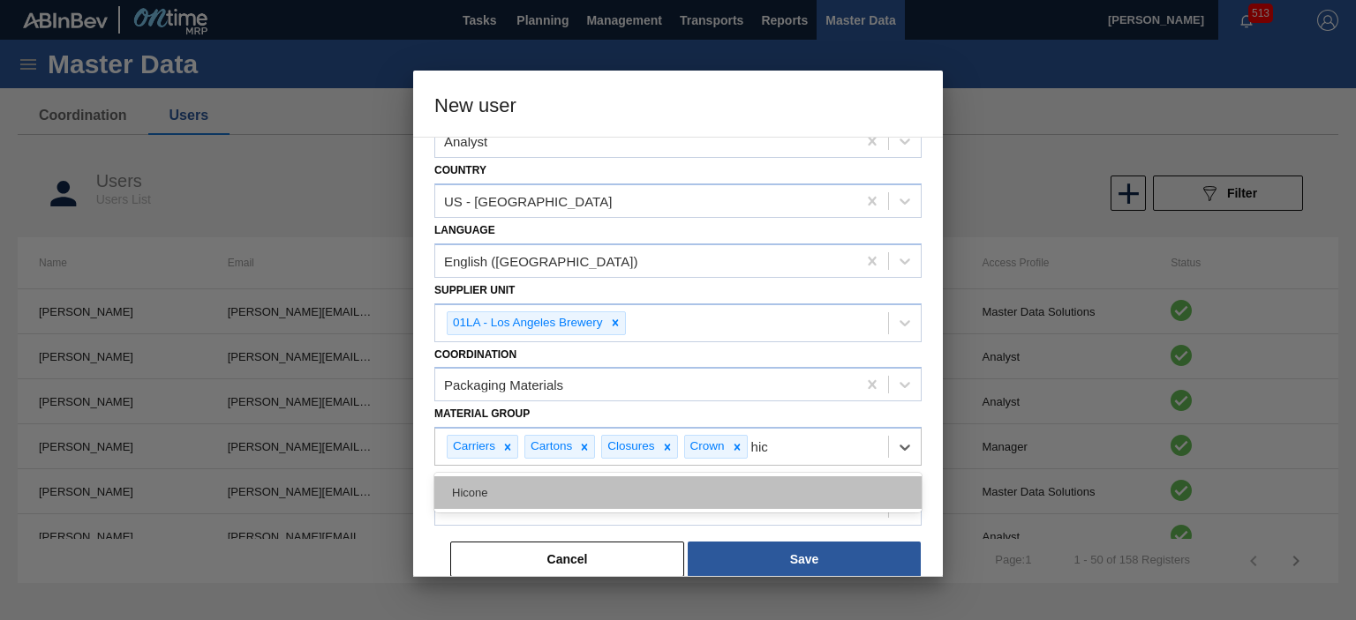
click at [476, 492] on div "Hicone" at bounding box center [677, 493] width 487 height 33
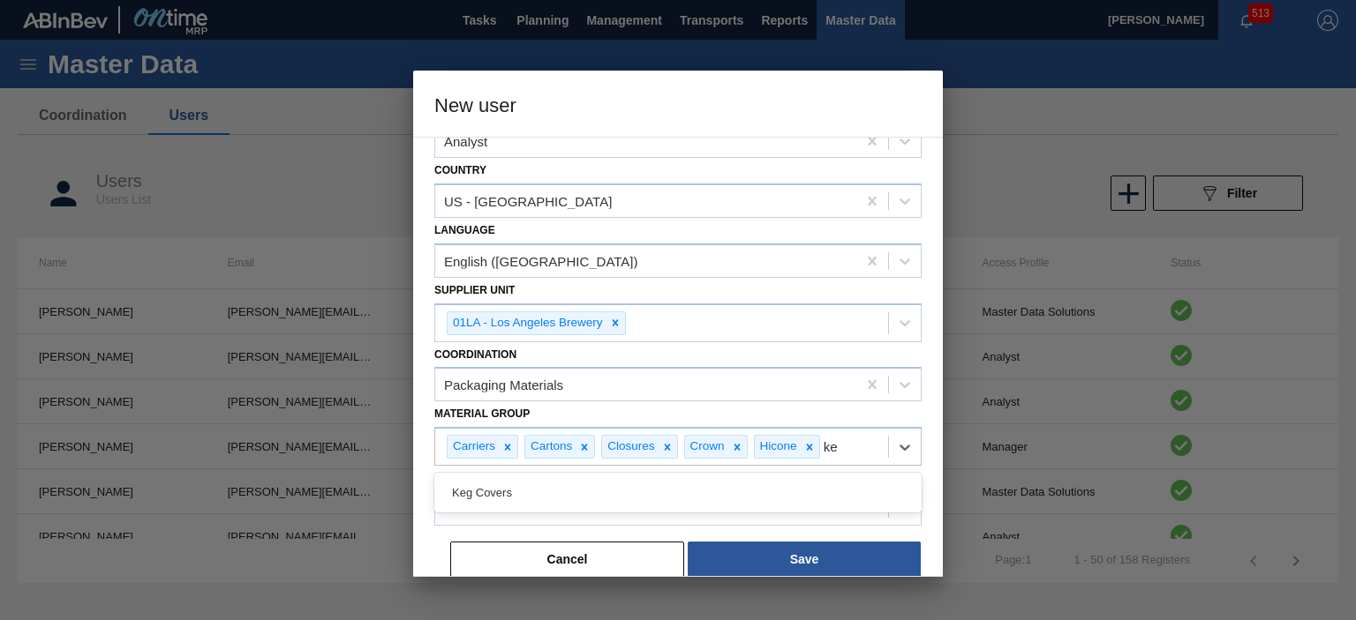
type Group "ke"
type Group "keg"
click at [713, 494] on div "Keg Covers" at bounding box center [677, 493] width 487 height 33
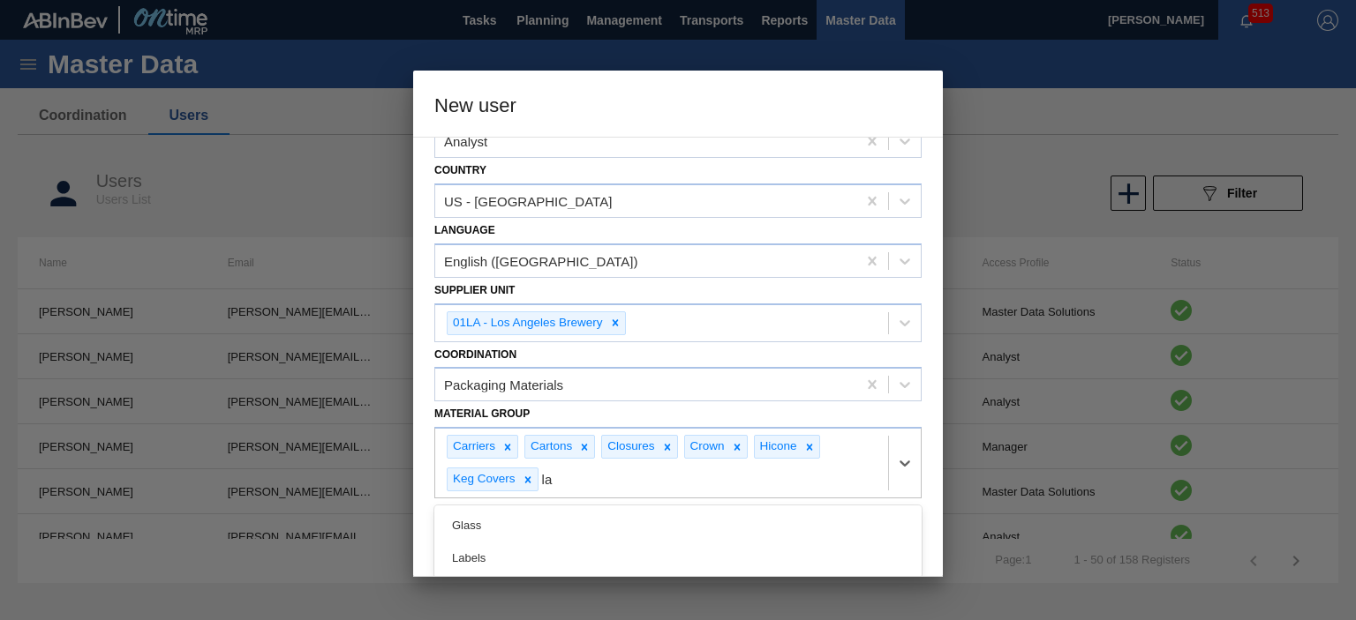
type Group "lab"
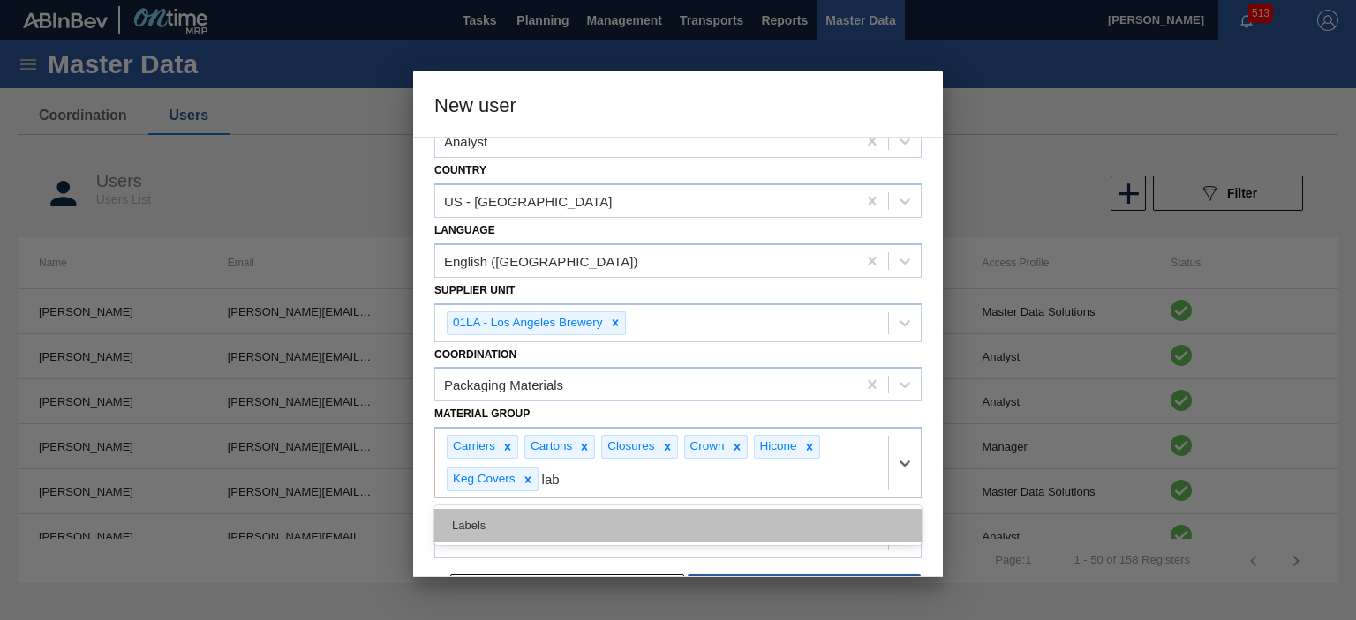
click at [518, 514] on div "Labels" at bounding box center [677, 525] width 487 height 33
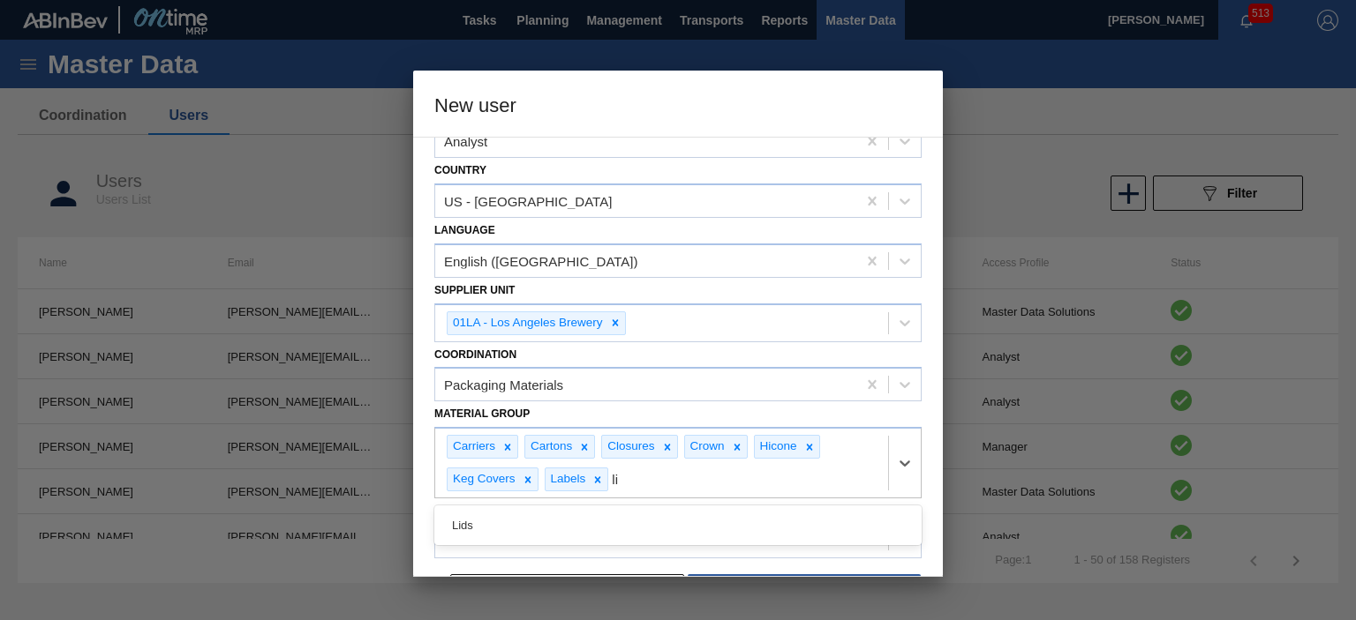
type Group "lid"
click at [513, 515] on div "Lids" at bounding box center [677, 525] width 487 height 33
type Group "pad"
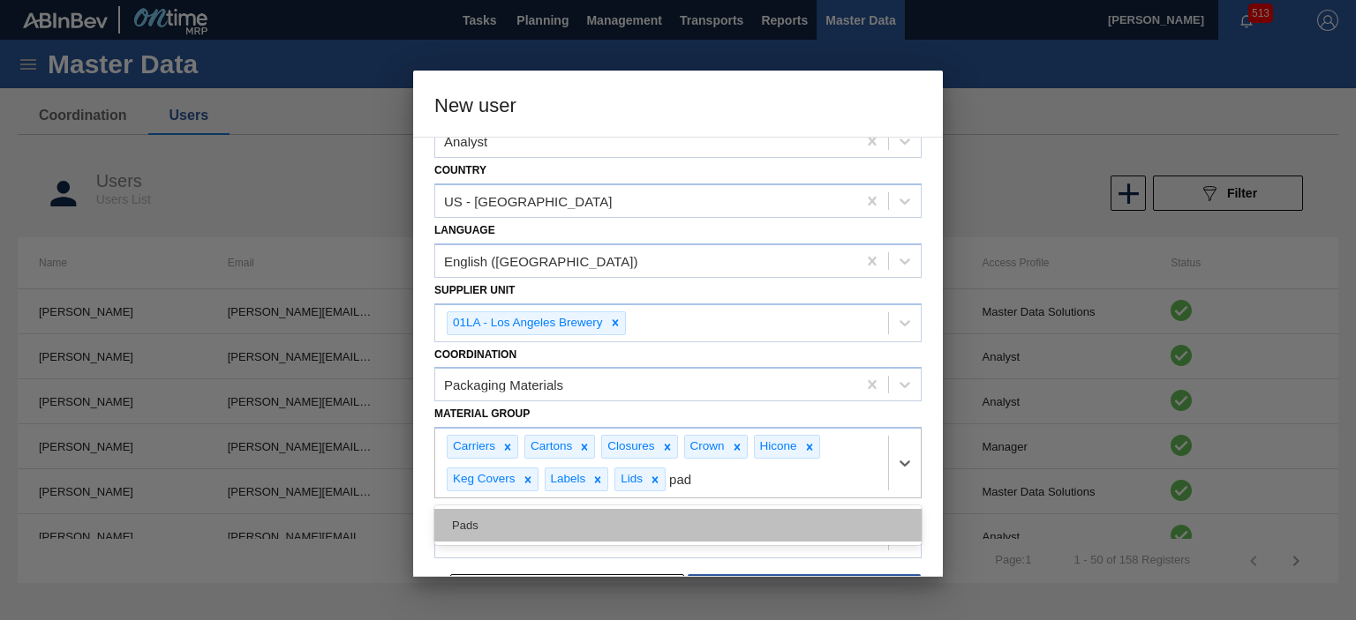
click at [576, 527] on div "Pads" at bounding box center [677, 525] width 487 height 33
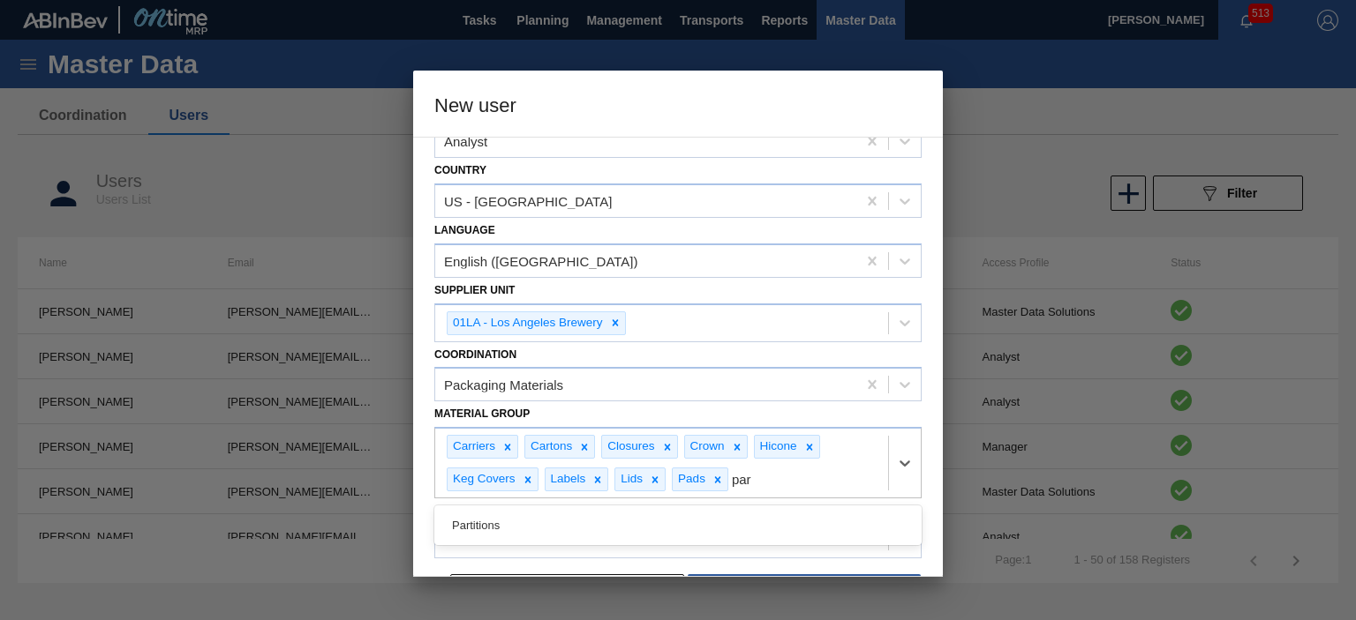
type Group "part"
click at [551, 516] on div "Partitions" at bounding box center [677, 525] width 487 height 33
type Group "sh"
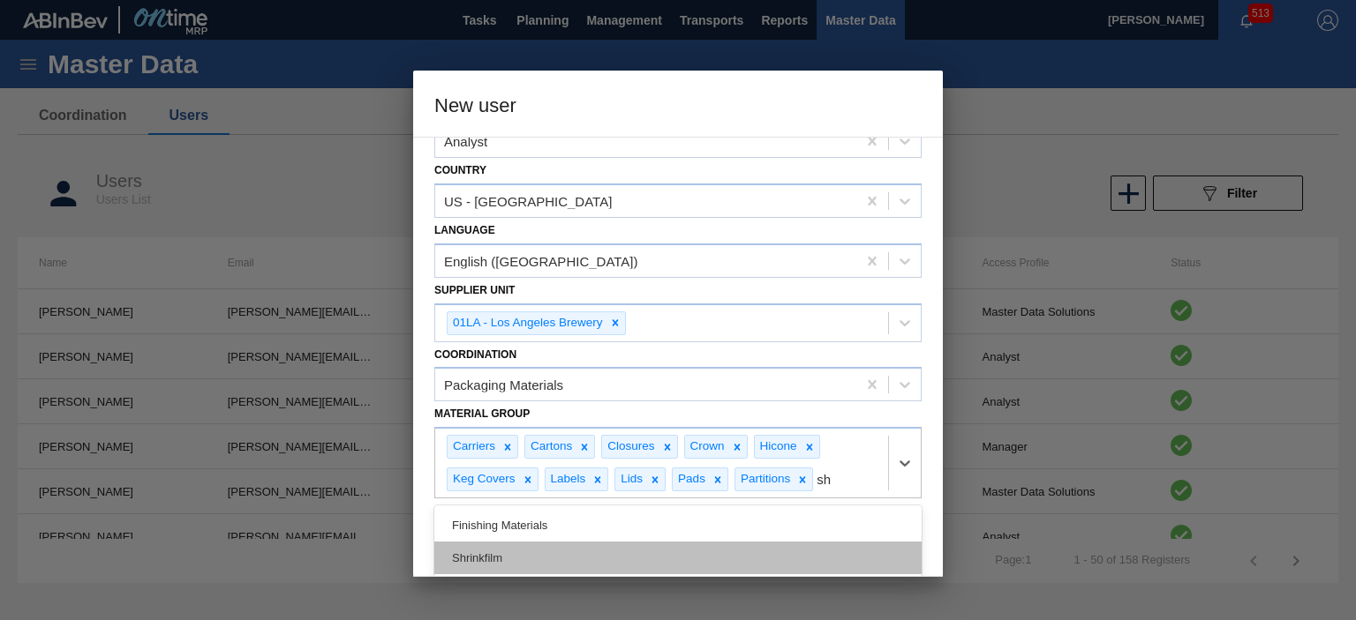
click at [641, 544] on div "Shrinkfilm" at bounding box center [677, 558] width 487 height 33
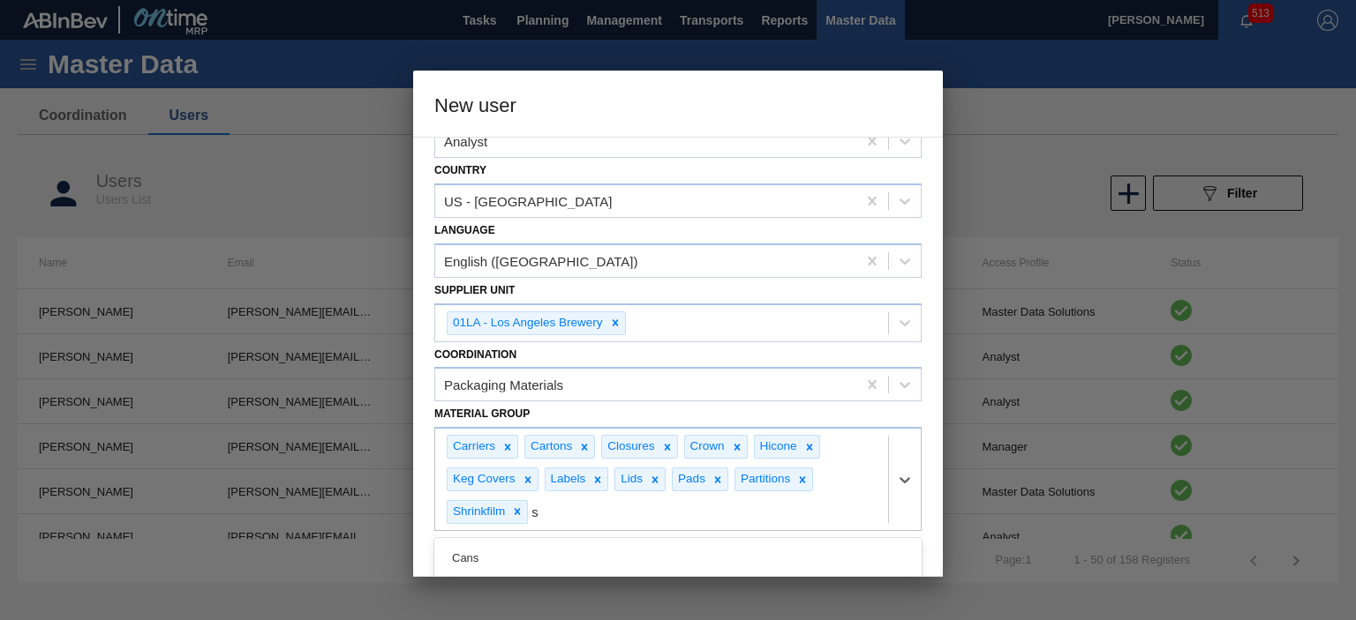
type Group "st"
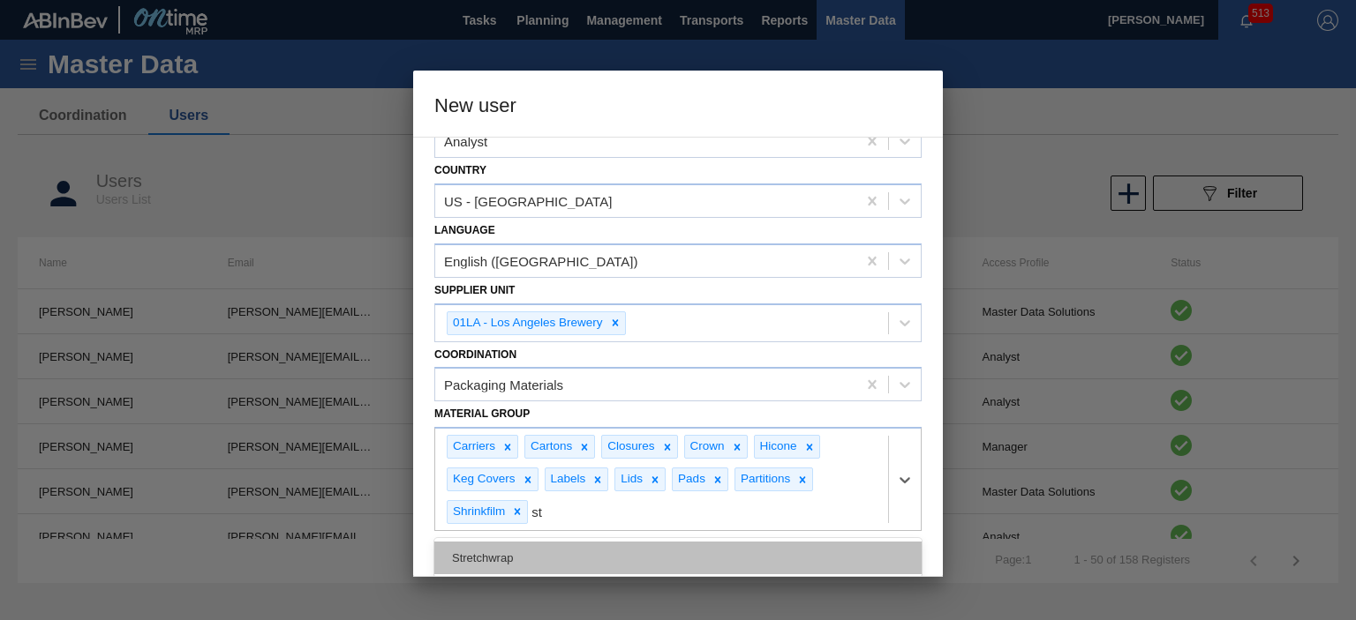
click at [551, 550] on div "Stretchwrap" at bounding box center [677, 558] width 487 height 33
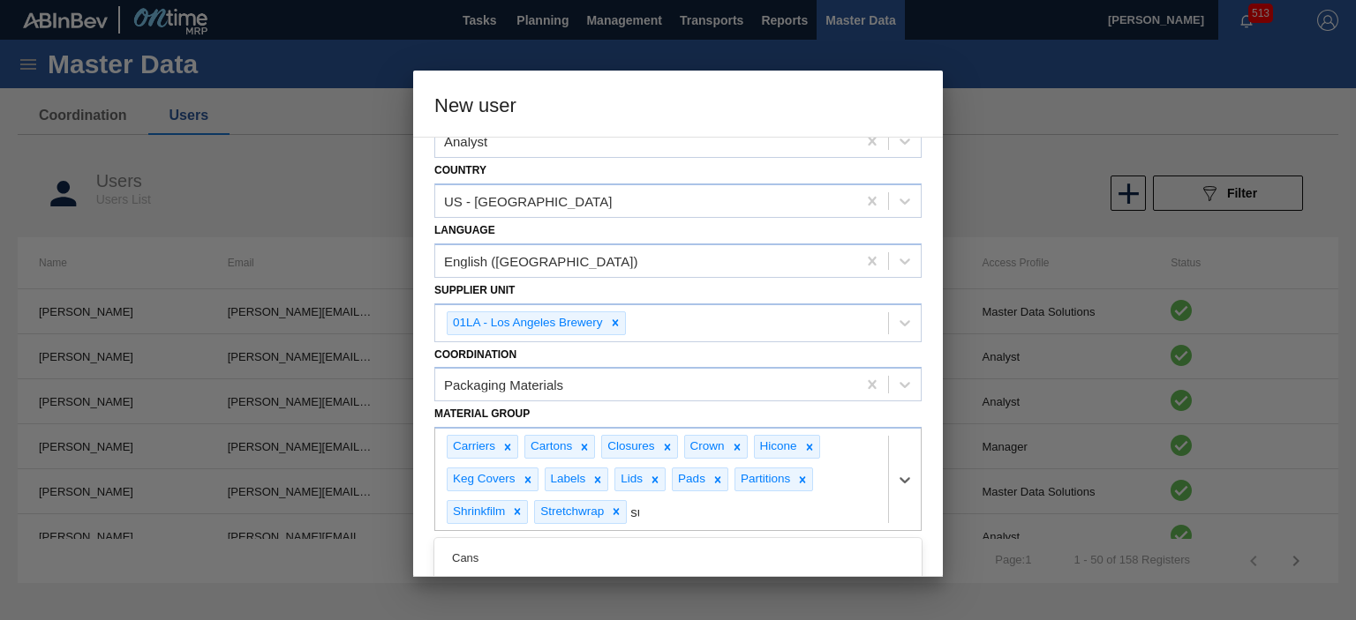
type Group "sui"
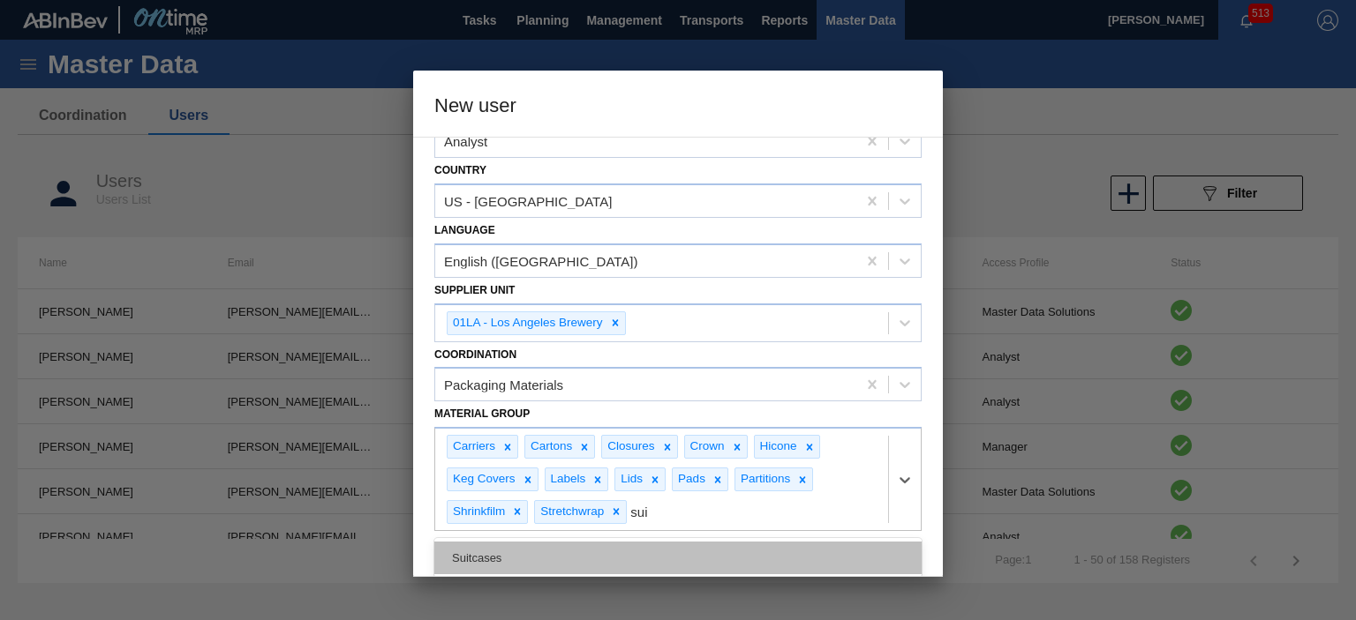
click at [718, 554] on div "Suitcases" at bounding box center [677, 558] width 487 height 33
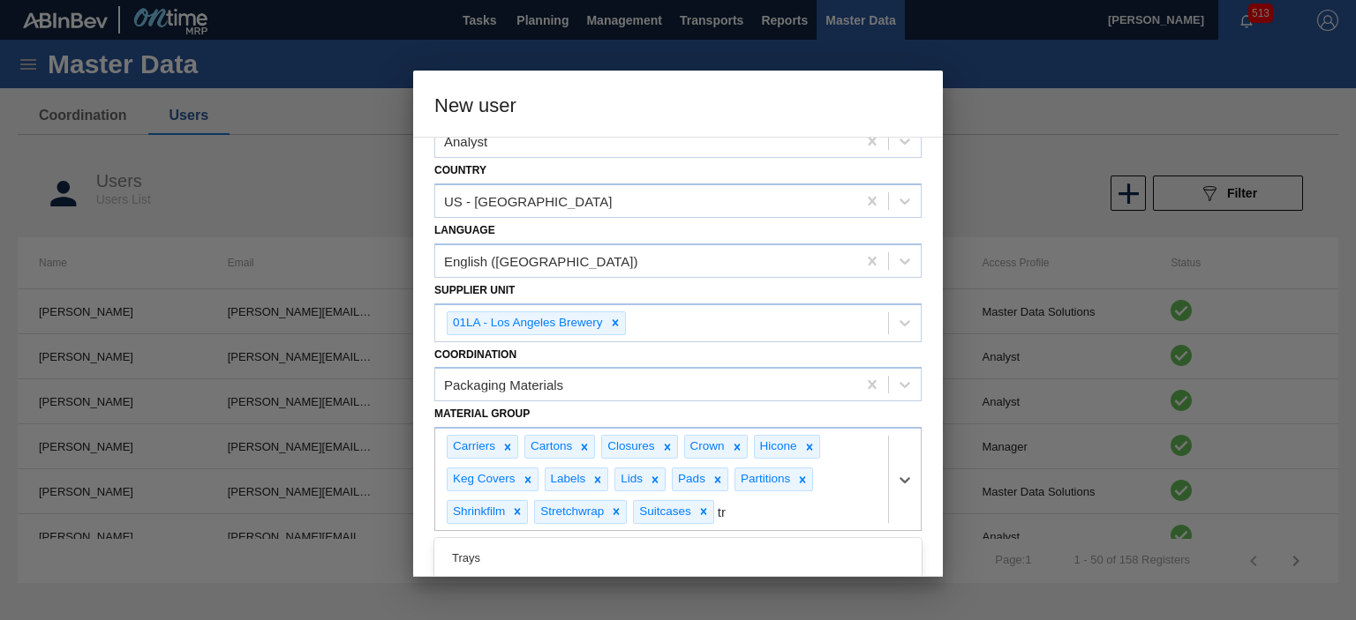
type Group "tra"
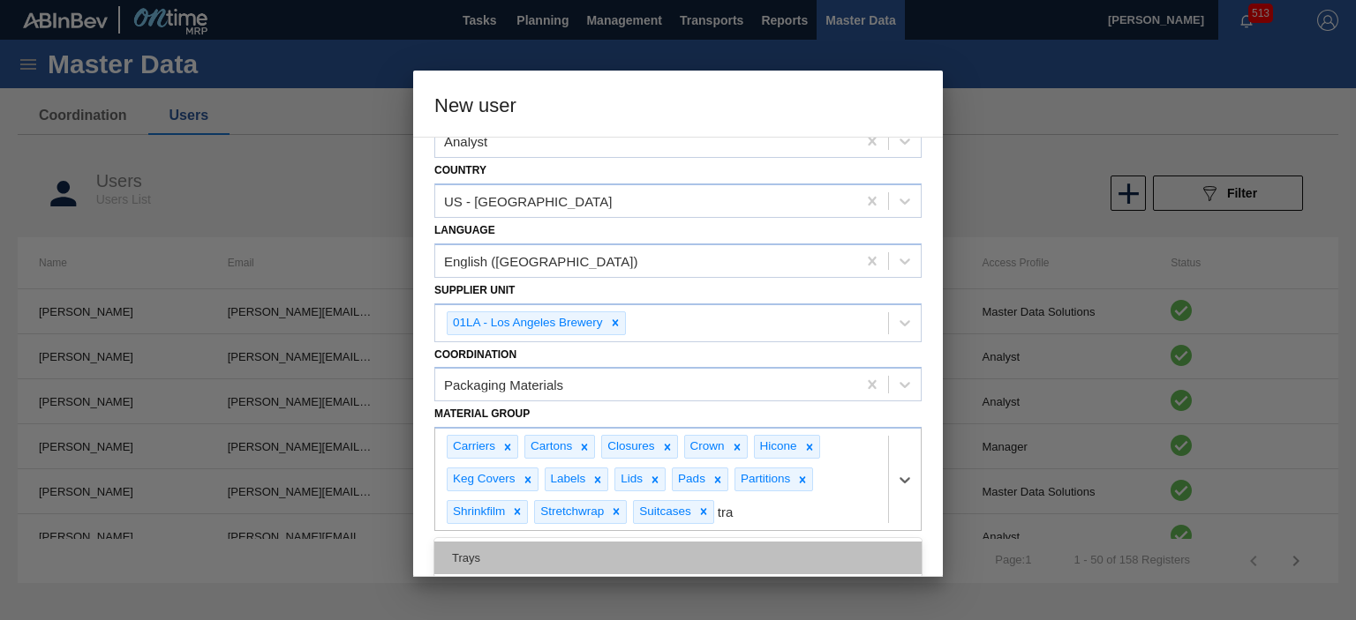
click at [546, 559] on div "Trays" at bounding box center [677, 558] width 487 height 33
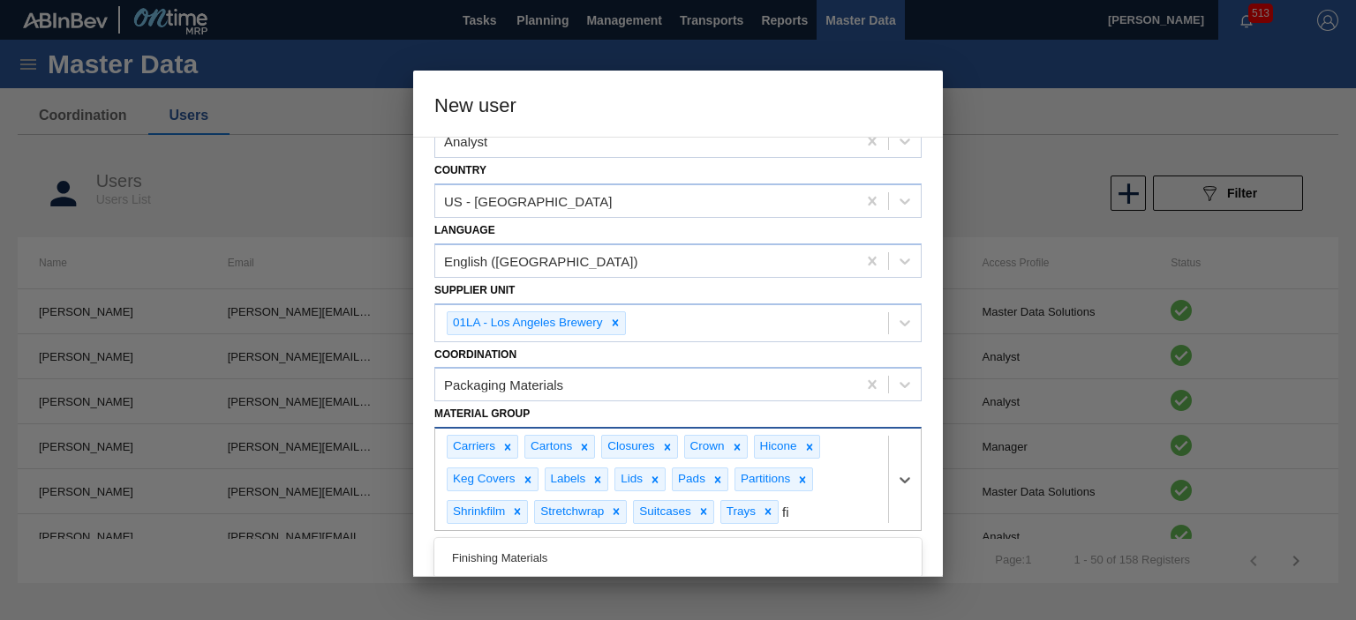
type Group "fin"
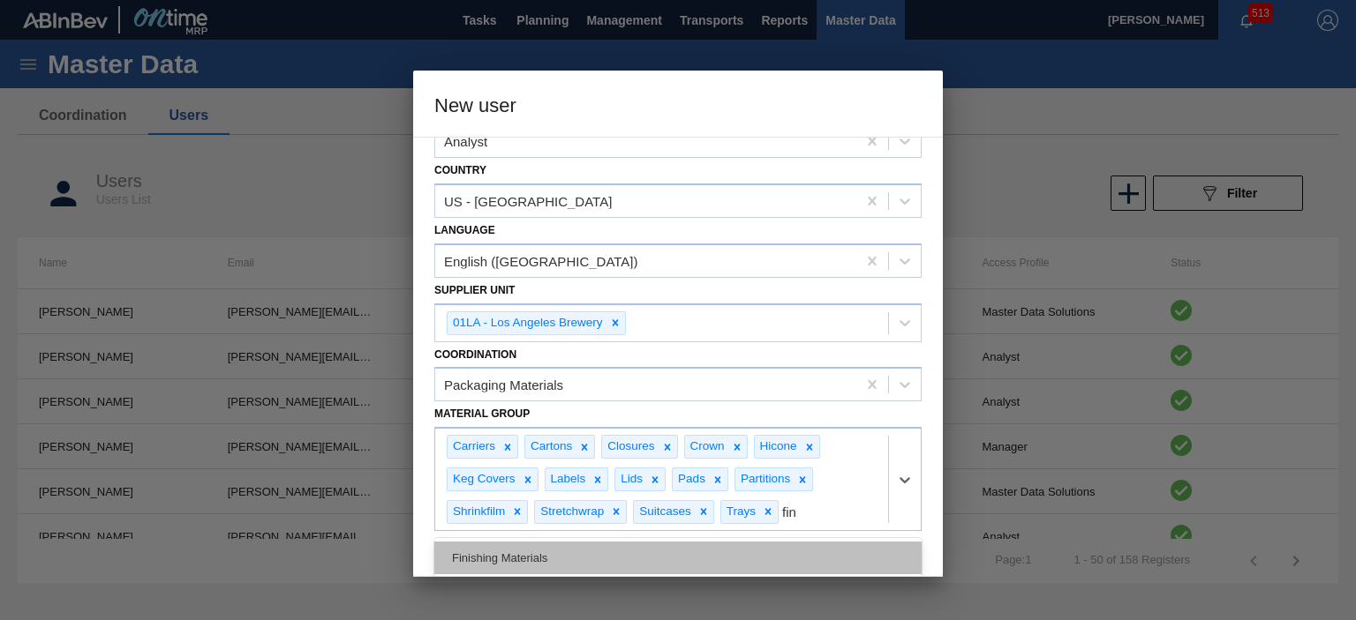
click at [678, 553] on div "Finishing Materials" at bounding box center [677, 558] width 487 height 33
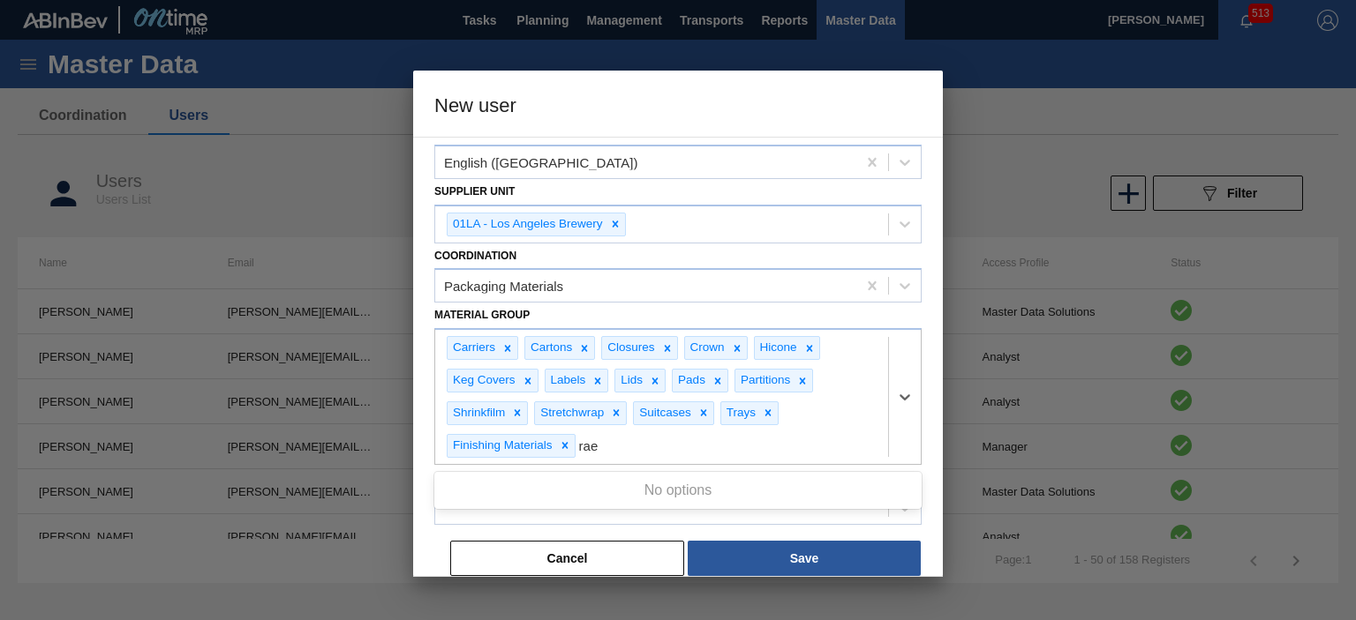
scroll to position [341, 0]
type Group "ra"
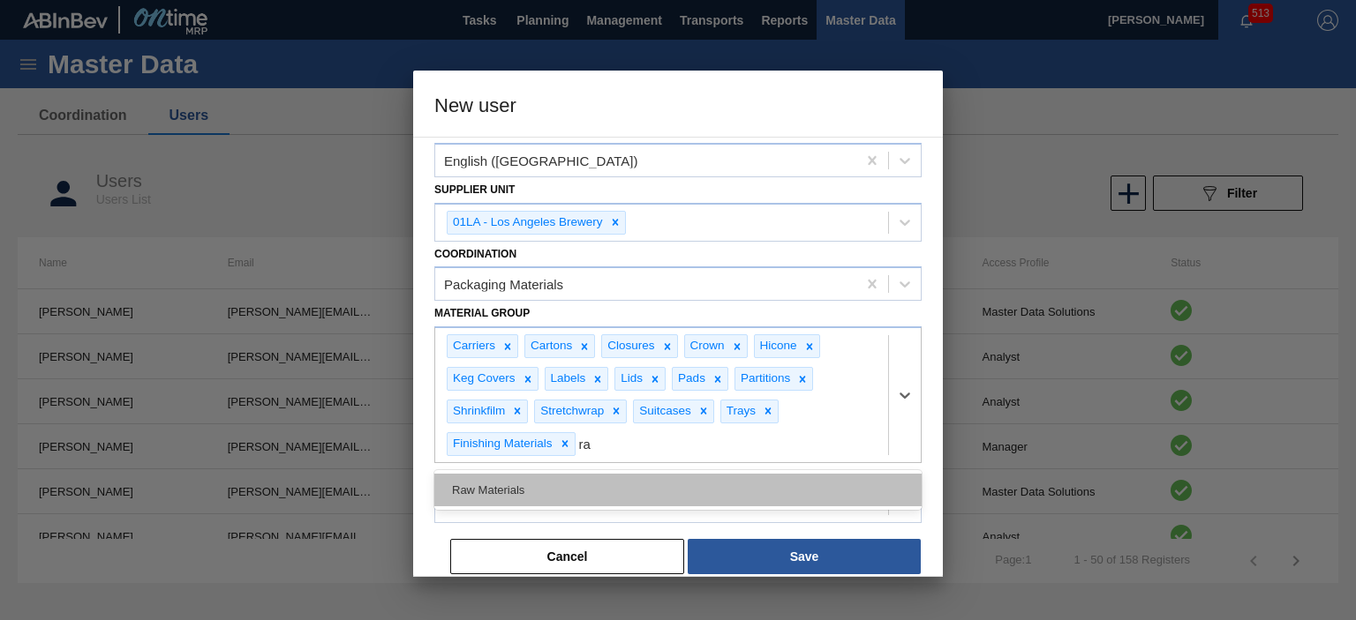
click at [614, 487] on div "Raw Materials" at bounding box center [677, 490] width 487 height 33
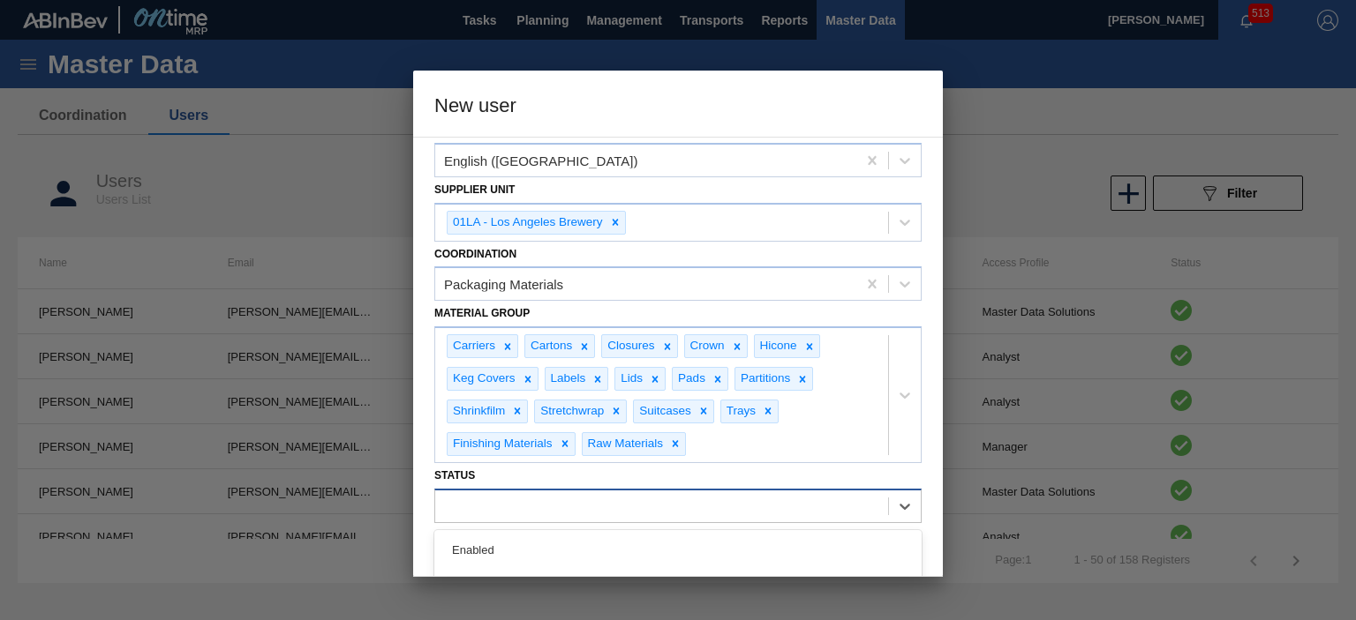
click at [531, 509] on div at bounding box center [661, 506] width 453 height 26
click at [507, 544] on div "Enabled" at bounding box center [677, 550] width 487 height 33
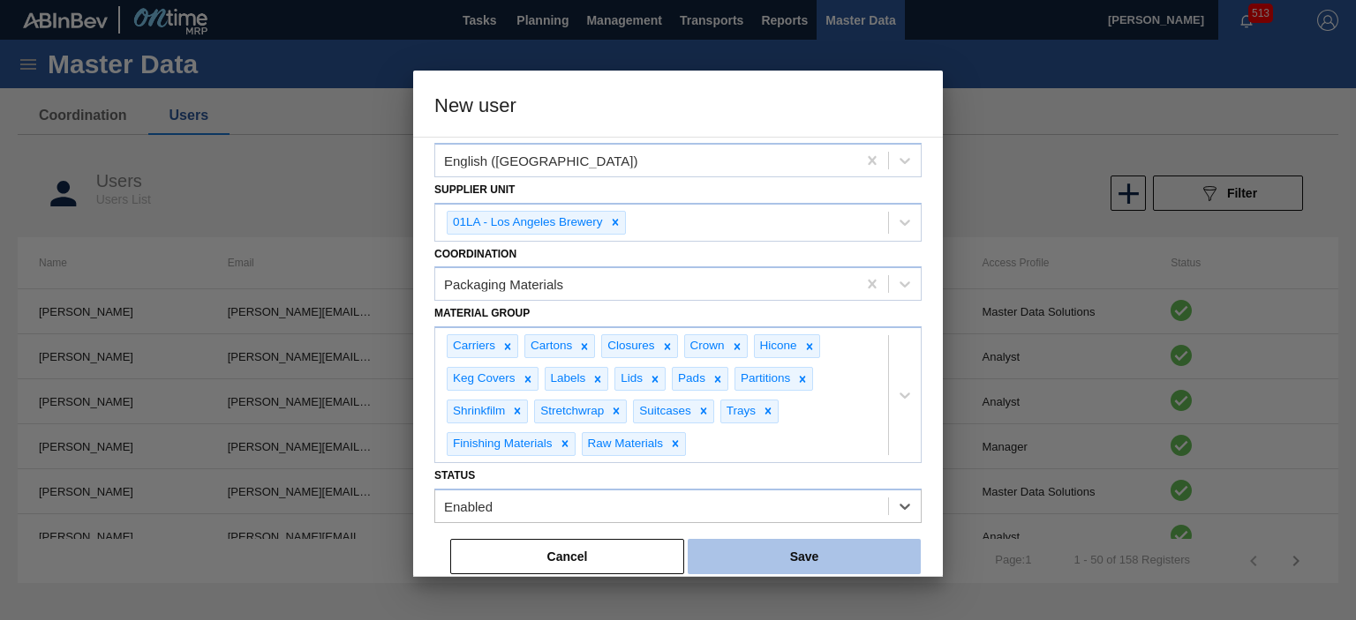
click at [738, 556] on button "Save" at bounding box center [804, 556] width 233 height 35
click at [850, 546] on button "Save" at bounding box center [804, 556] width 233 height 35
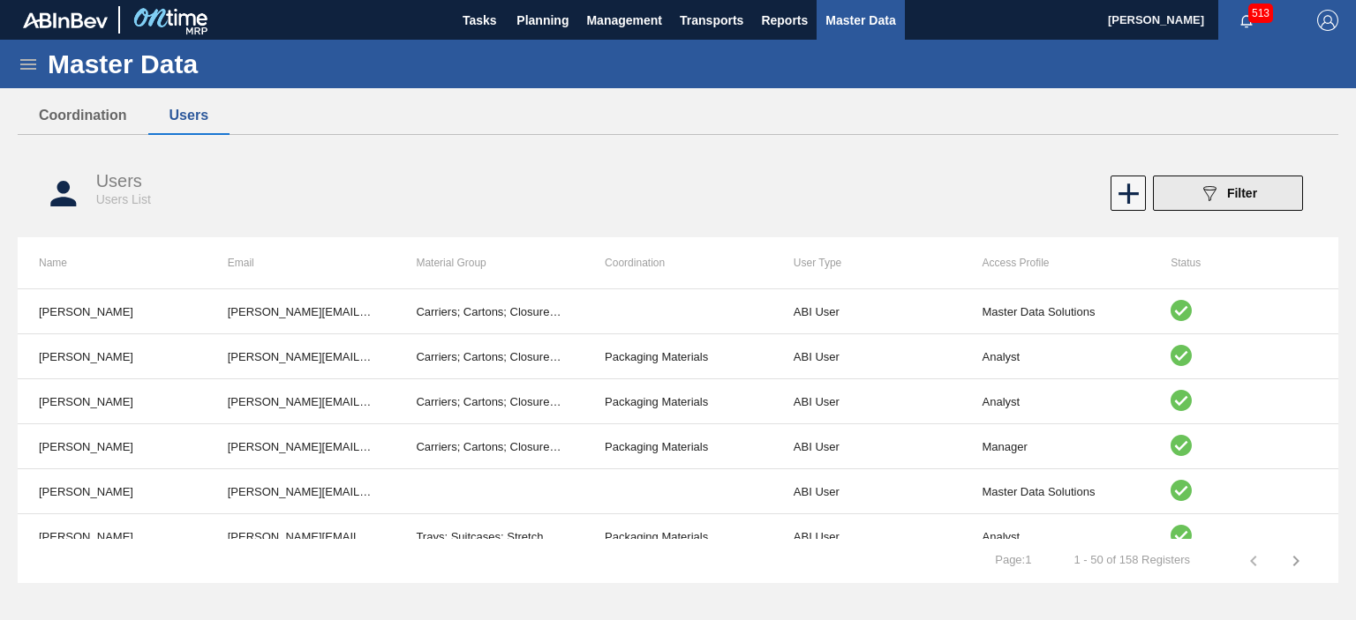
click at [1185, 196] on button "089F7B8B-B2A5-4AFE-B5C0-19BA573D28AC Filter" at bounding box center [1228, 193] width 150 height 35
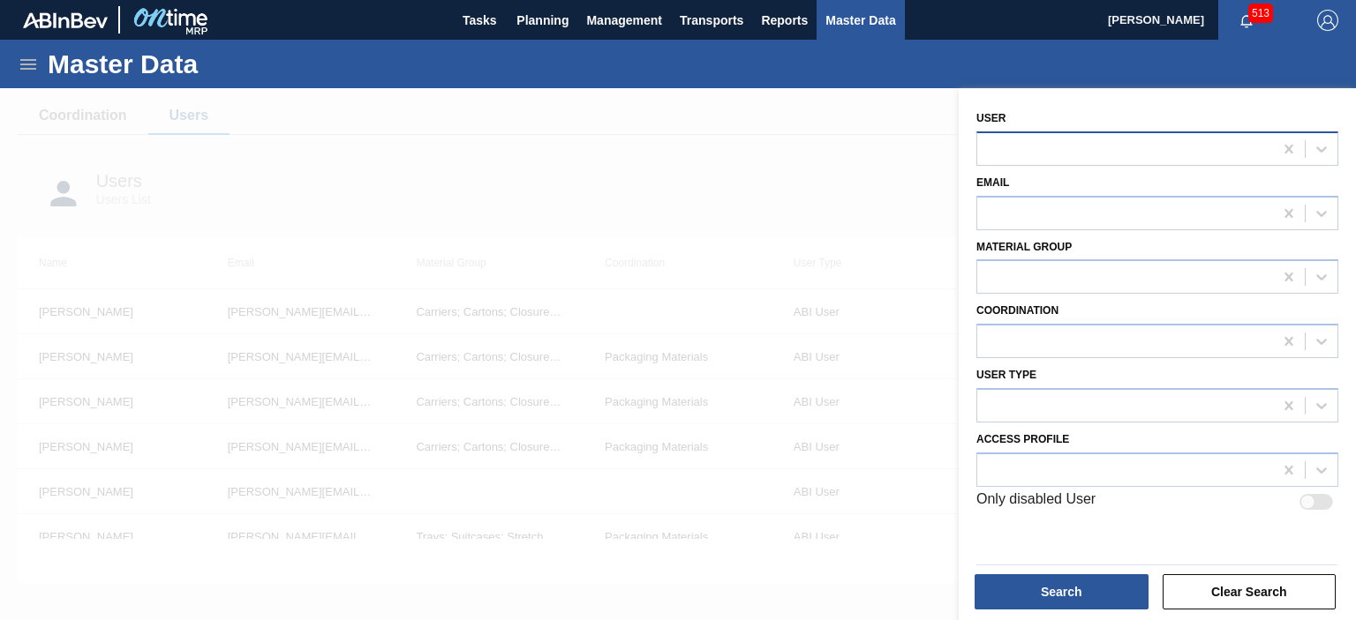
click at [1031, 139] on div at bounding box center [1125, 149] width 296 height 26
type input "mitch"
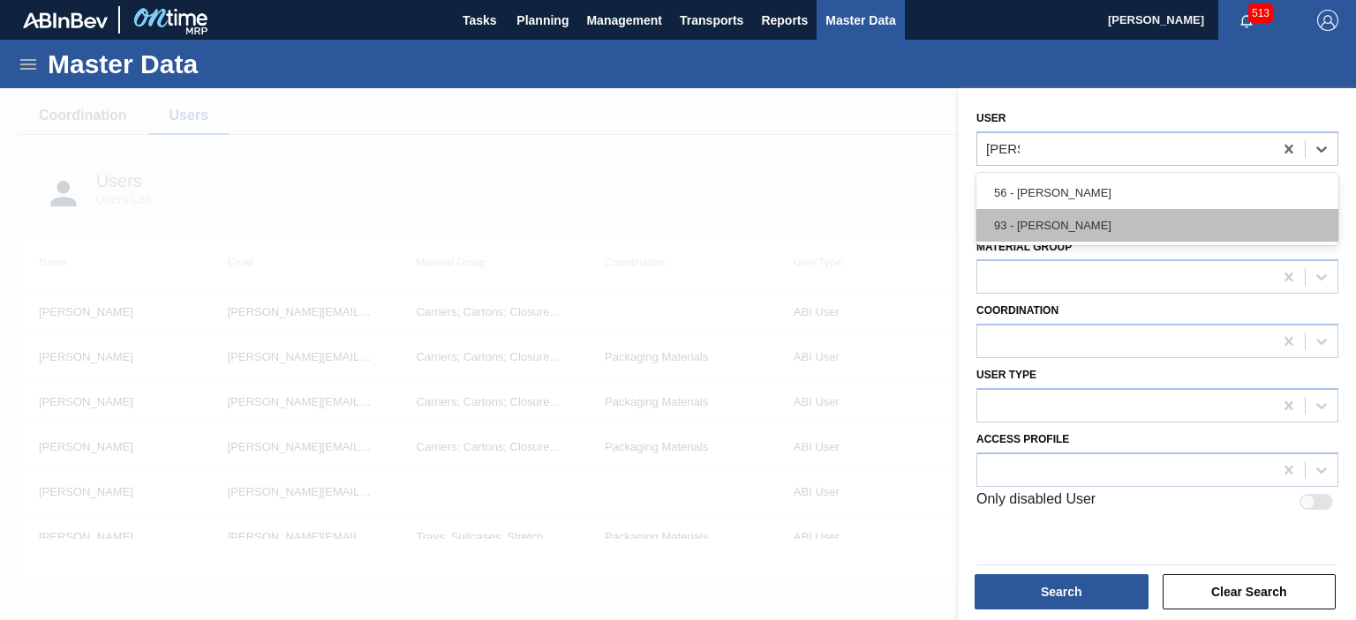
click at [1063, 218] on div "93 - Mitch Neubauer" at bounding box center [1157, 225] width 362 height 33
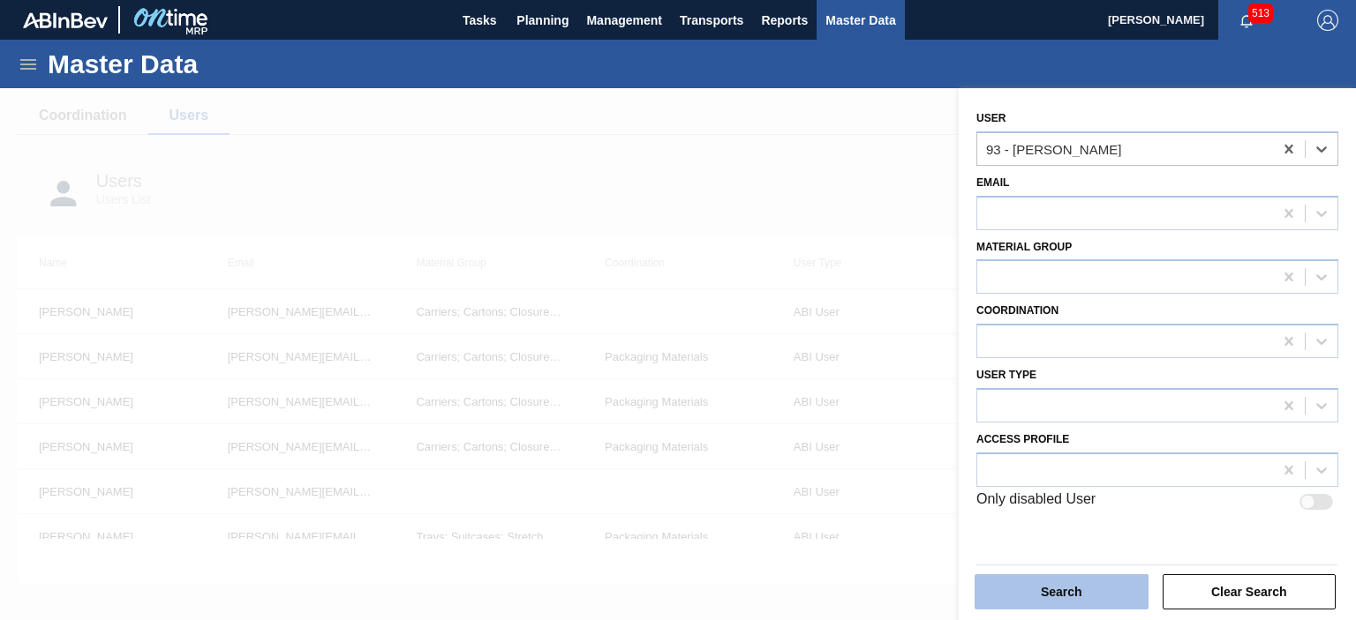
click at [1041, 589] on button "Search" at bounding box center [1061, 592] width 174 height 35
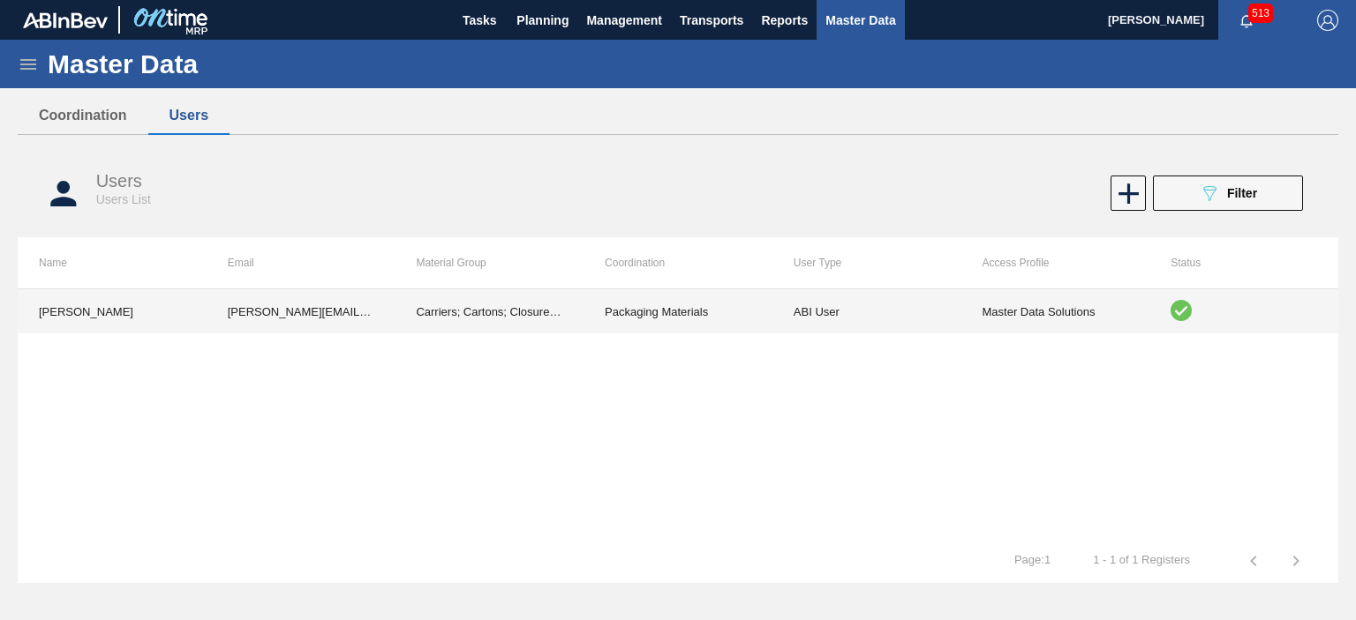
click at [649, 315] on td "Packaging Materials" at bounding box center [677, 311] width 189 height 44
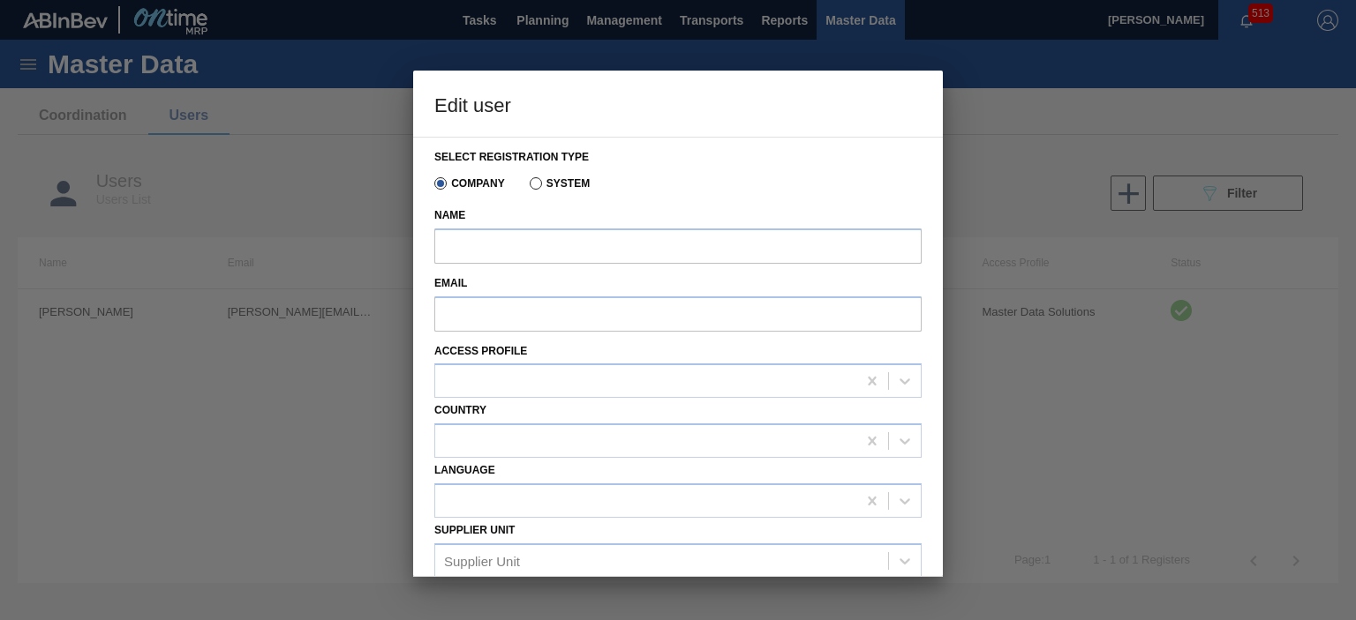
type input "Mitch Neubauer"
type input "Mitch.Neubauer@anheuser-busch.com"
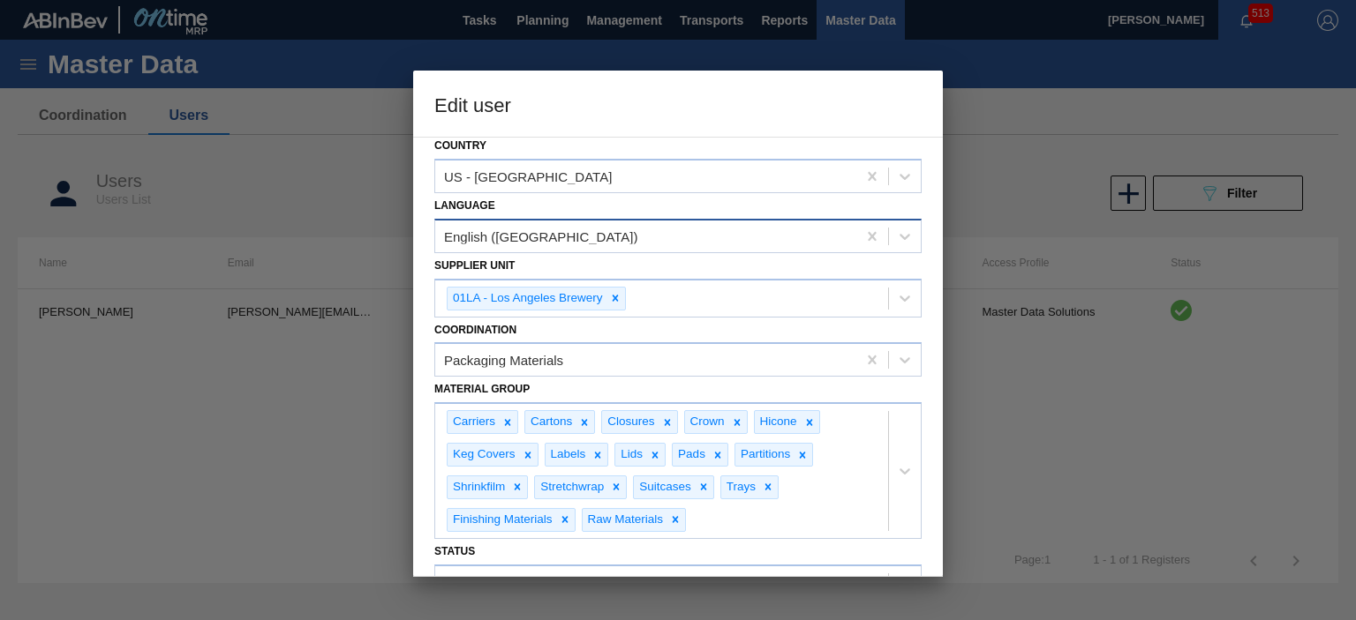
scroll to position [341, 0]
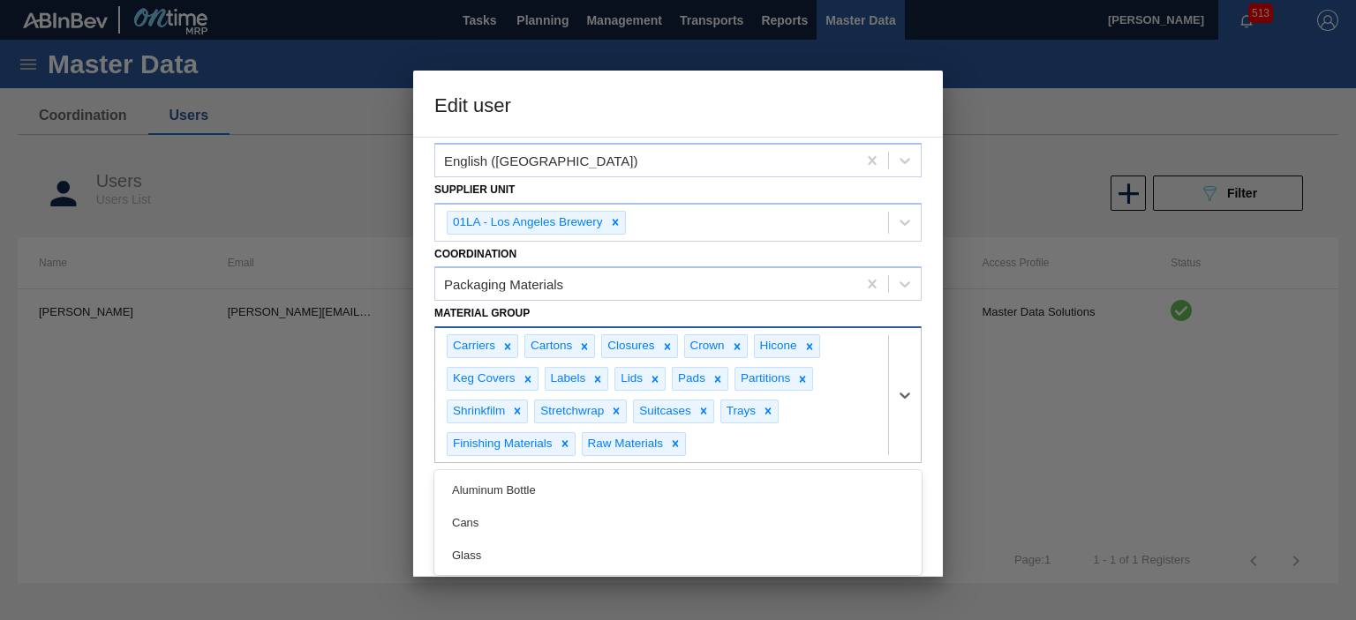
drag, startPoint x: 710, startPoint y: 436, endPoint x: 540, endPoint y: 367, distance: 183.7
click at [541, 367] on div "Carriers Cartons Closures Crown Hicone Keg Covers Labels Lids Pads Partitions S…" at bounding box center [661, 395] width 453 height 134
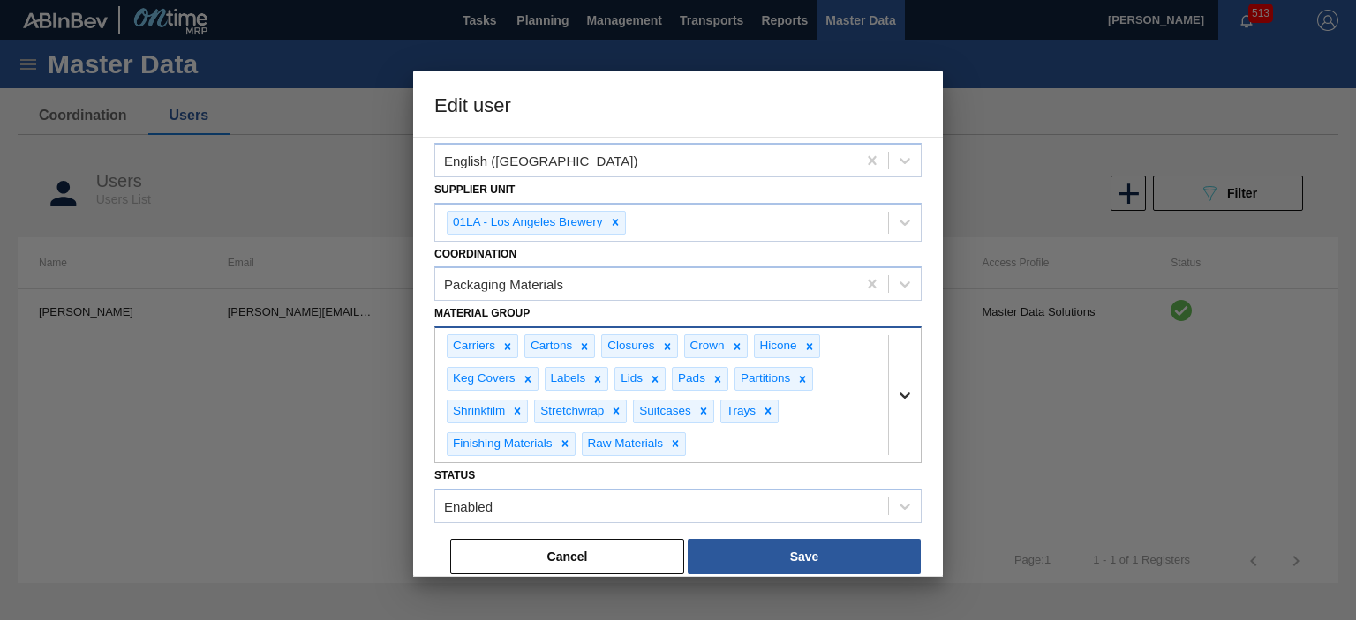
click at [904, 396] on icon at bounding box center [905, 396] width 18 height 18
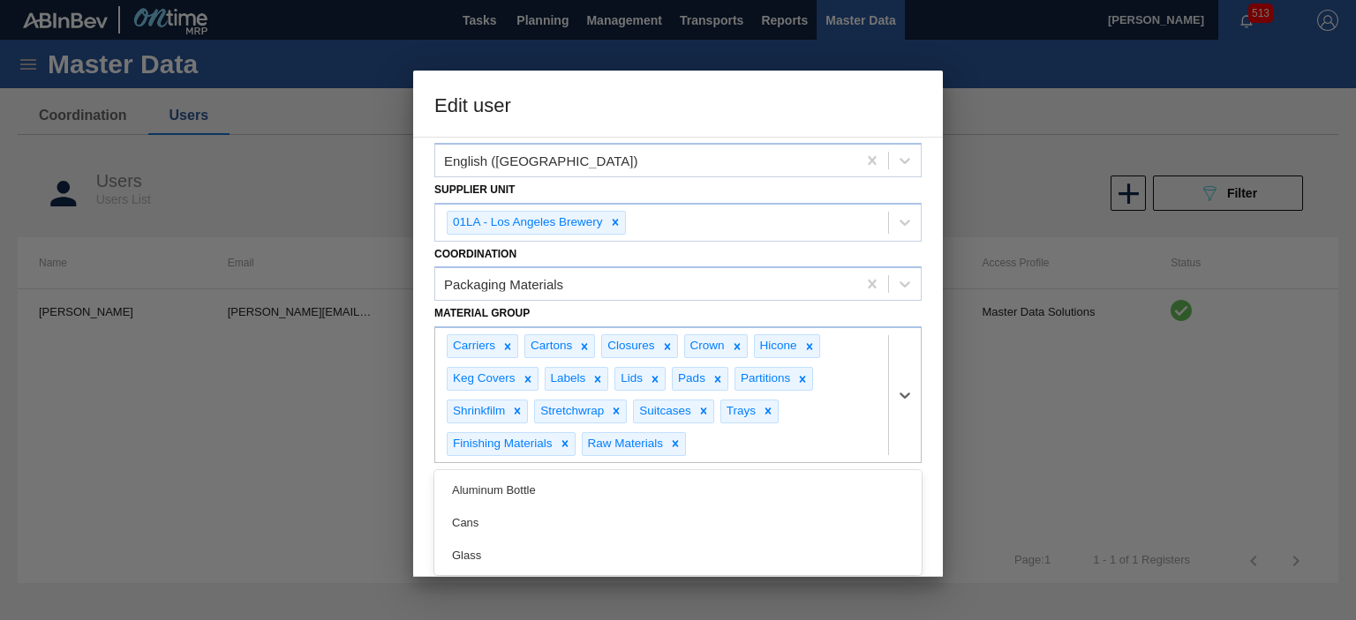
click at [763, 255] on div "Coordination Packaging Materials" at bounding box center [677, 272] width 487 height 60
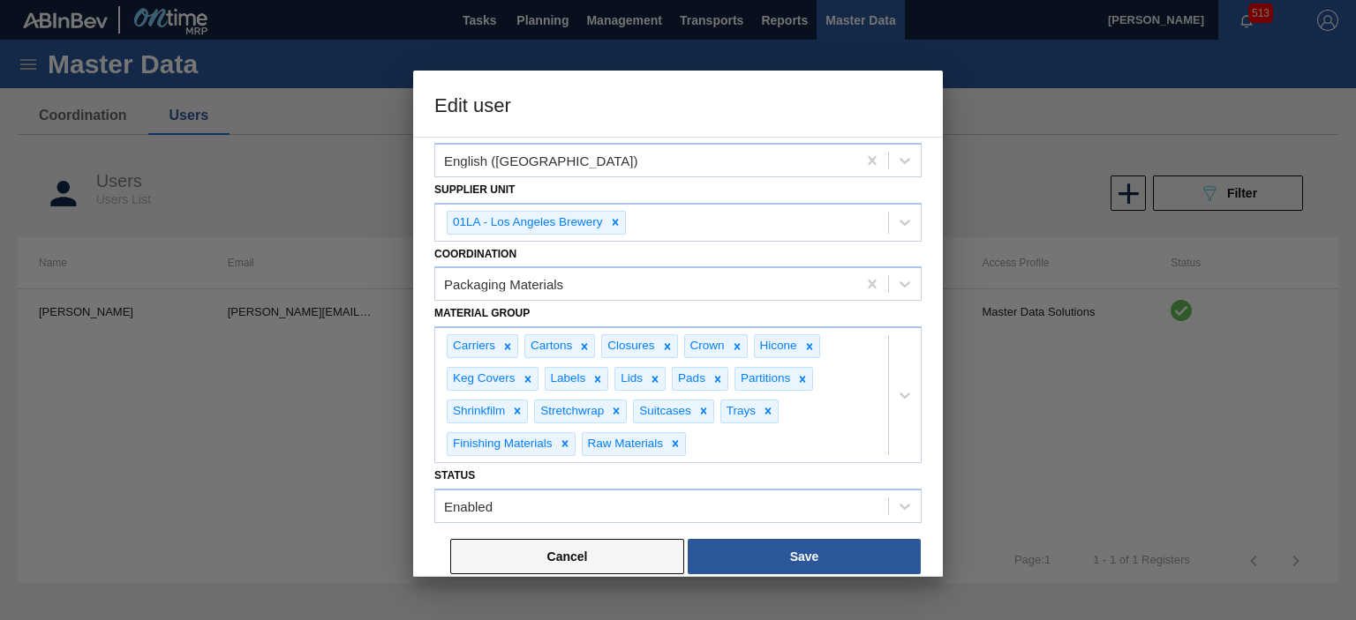
click at [561, 554] on button "Cancel" at bounding box center [567, 556] width 234 height 35
